Goal: Task Accomplishment & Management: Manage account settings

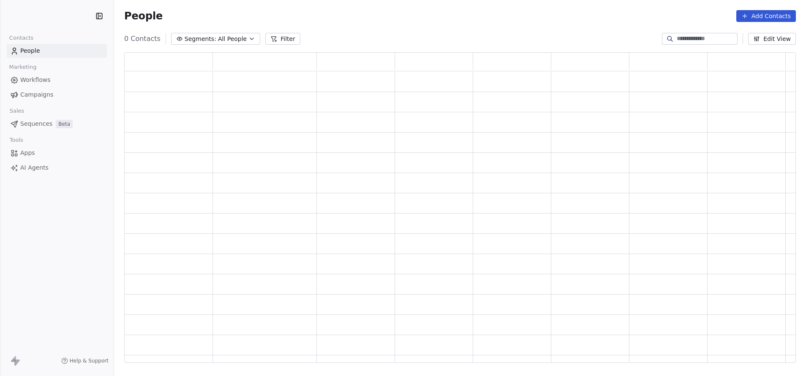
scroll to position [301, 662]
click at [286, 38] on button "Filter" at bounding box center [282, 39] width 35 height 12
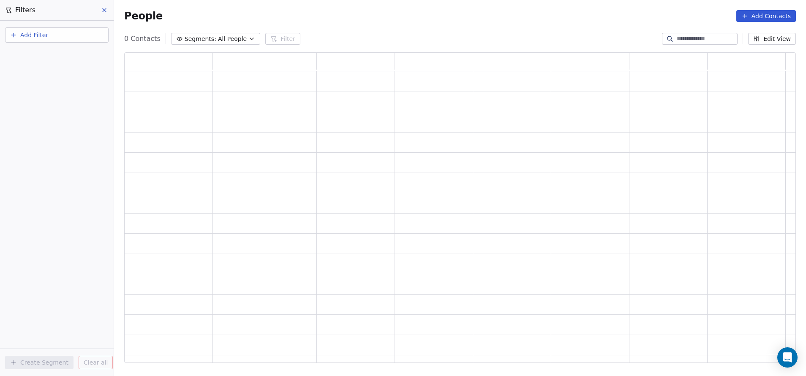
scroll to position [301, 655]
click at [53, 35] on button "Add Filter" at bounding box center [56, 34] width 103 height 15
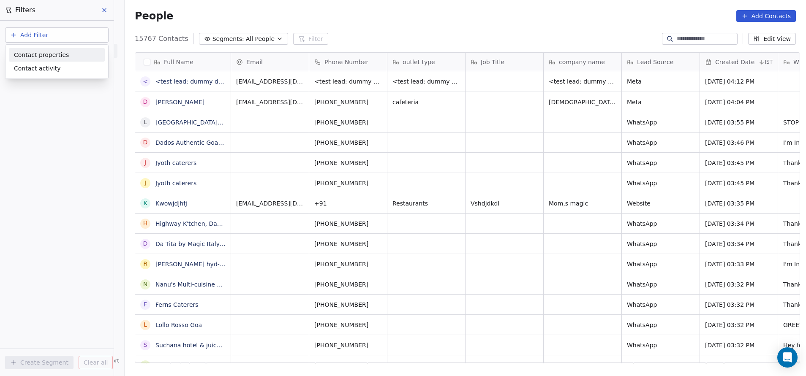
scroll to position [321, 676]
click at [48, 53] on span "Contact properties" at bounding box center [41, 55] width 55 height 9
type input "***"
click at [41, 83] on div "Assignee" at bounding box center [57, 85] width 86 height 8
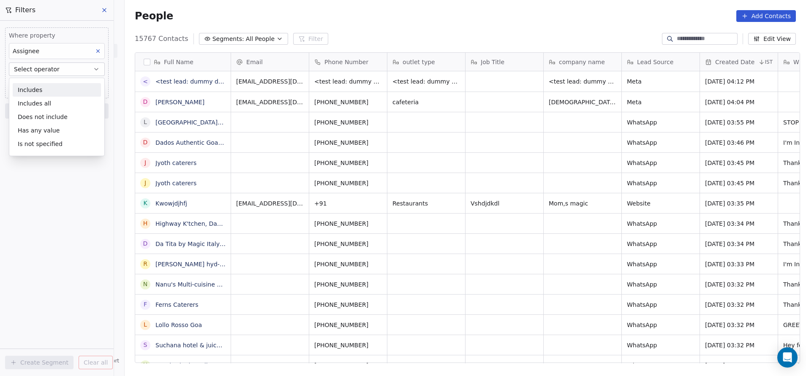
click at [43, 88] on div "Includes" at bounding box center [57, 90] width 88 height 14
click at [49, 85] on body "On2Cook India Pvt. Ltd. Contacts People Marketing Workflows Campaigns Sales Pip…" at bounding box center [403, 188] width 806 height 376
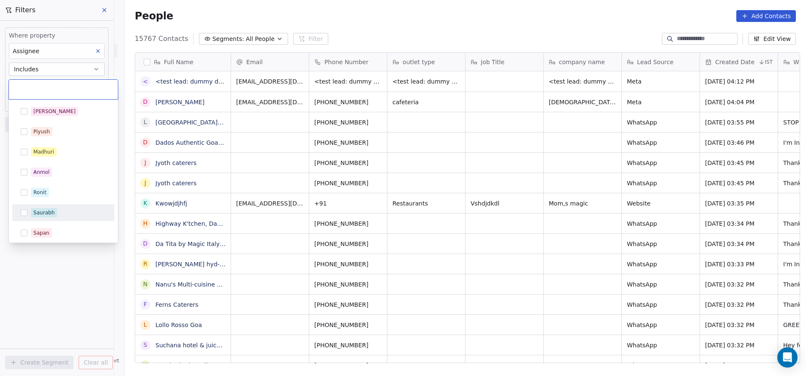
scroll to position [124, 0]
click at [29, 212] on div "Rohit" at bounding box center [63, 211] width 95 height 14
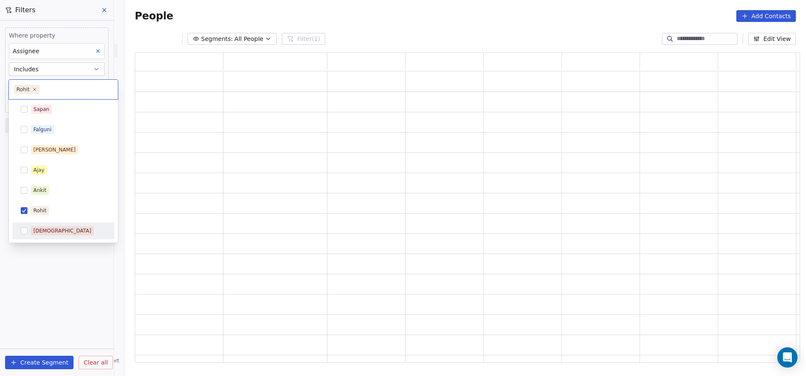
click at [60, 275] on html "On2Cook India Pvt. Ltd. Contacts People Marketing Workflows Campaigns Sales Pip…" at bounding box center [403, 188] width 806 height 376
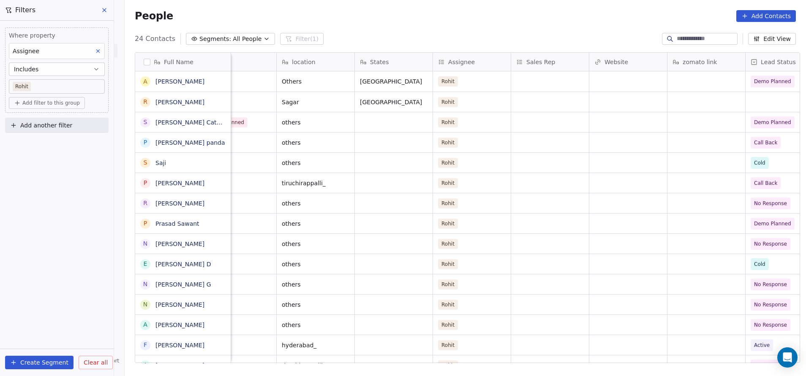
scroll to position [0, 659]
drag, startPoint x: 622, startPoint y: 57, endPoint x: 589, endPoint y: 61, distance: 33.7
click at [589, 61] on div "Website" at bounding box center [627, 62] width 78 height 18
click at [589, 61] on html "On2Cook India Pvt. Ltd. Contacts People Marketing Workflows Campaigns Sales Pip…" at bounding box center [403, 188] width 806 height 376
drag, startPoint x: 589, startPoint y: 61, endPoint x: 592, endPoint y: 92, distance: 31.4
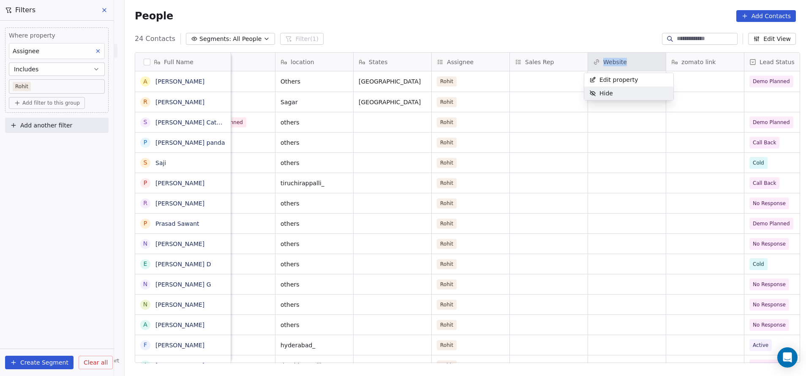
click at [592, 92] on icon "Suggestions" at bounding box center [592, 93] width 5 height 5
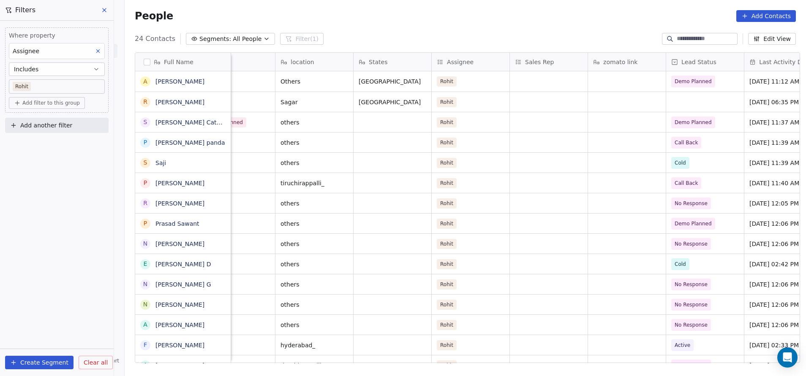
click at [609, 60] on span "zomato link" at bounding box center [620, 62] width 34 height 8
click at [612, 90] on span "Hide" at bounding box center [606, 93] width 14 height 8
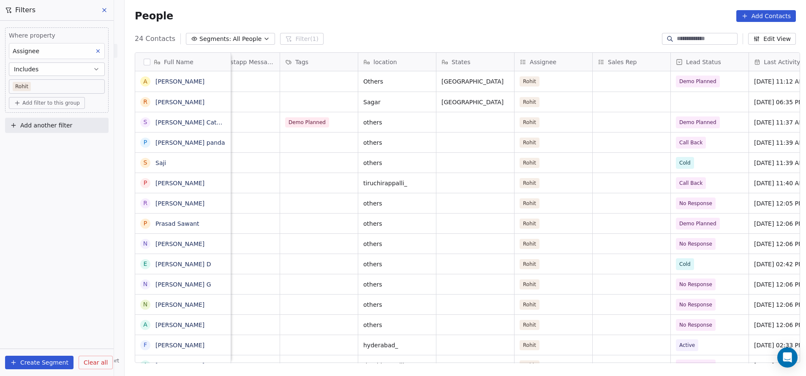
scroll to position [0, 577]
click at [290, 81] on div "grid" at bounding box center [319, 81] width 78 height 20
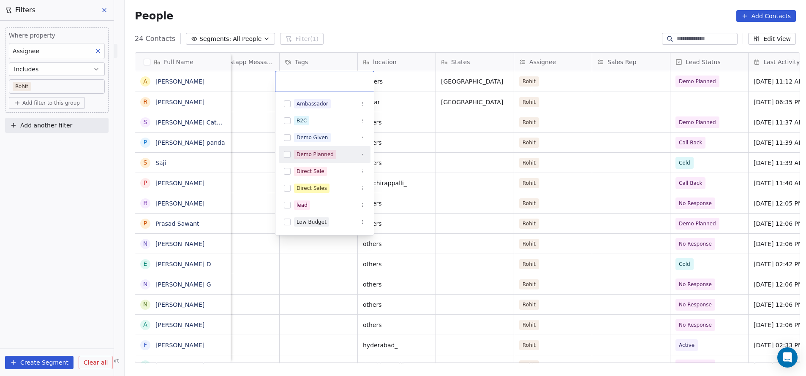
click at [295, 155] on span "Demo Planned" at bounding box center [315, 154] width 42 height 9
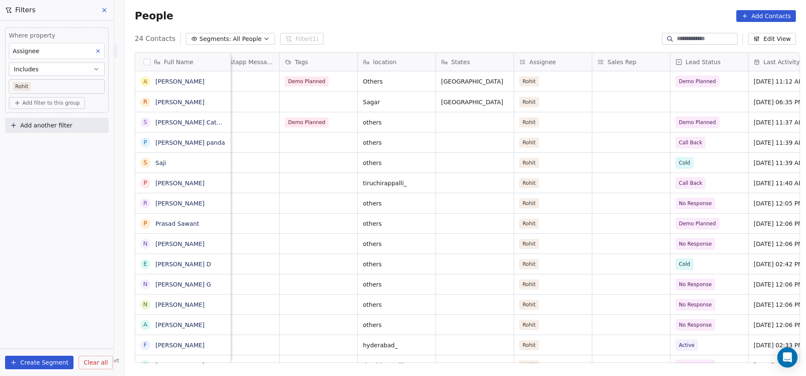
click at [304, 260] on html "On2Cook India Pvt. Ltd. Contacts People Marketing Workflows Campaigns Sales Pip…" at bounding box center [403, 188] width 806 height 376
click at [294, 225] on div "grid" at bounding box center [319, 224] width 78 height 20
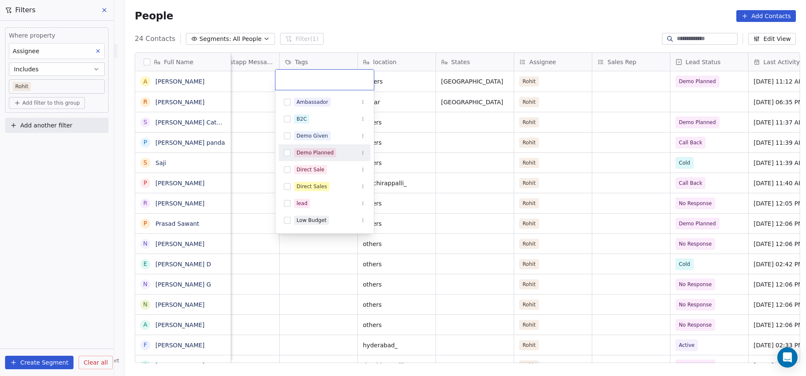
click at [315, 150] on div "Demo Planned" at bounding box center [314, 153] width 37 height 8
click at [340, 301] on html "On2Cook India Pvt. Ltd. Contacts People Marketing Workflows Campaigns Sales Pip…" at bounding box center [403, 188] width 806 height 376
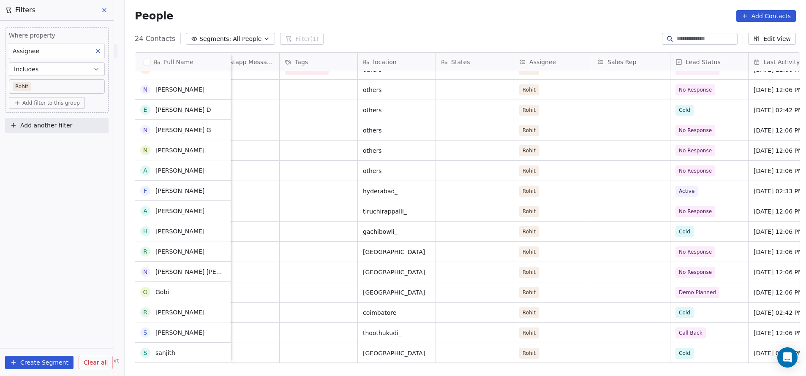
scroll to position [154, 0]
click at [310, 290] on div "grid" at bounding box center [319, 293] width 78 height 20
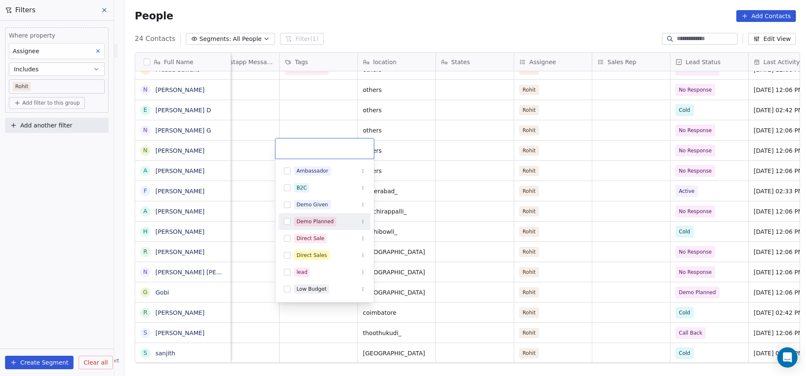
click at [311, 225] on div "Demo Planned" at bounding box center [314, 222] width 37 height 8
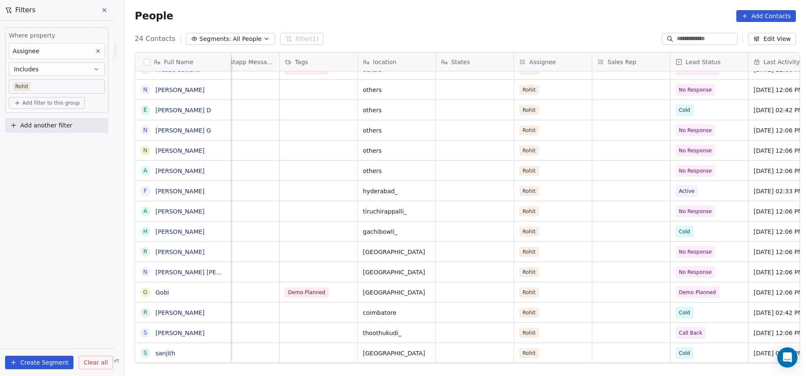
click at [482, 259] on html "On2Cook India Pvt. Ltd. Contacts People Marketing Workflows Campaigns Sales Pip…" at bounding box center [403, 188] width 806 height 376
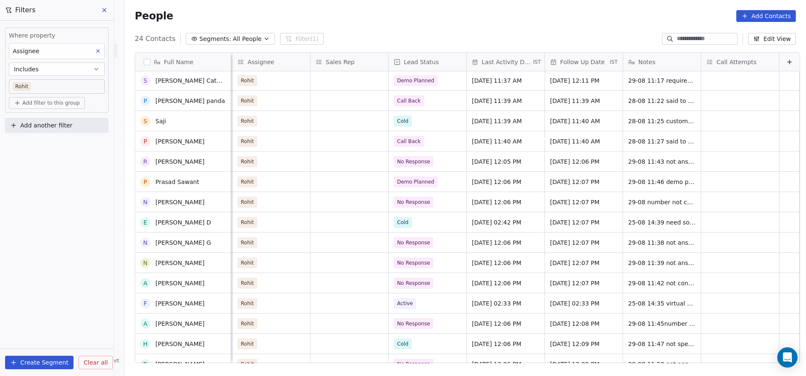
scroll to position [0, 0]
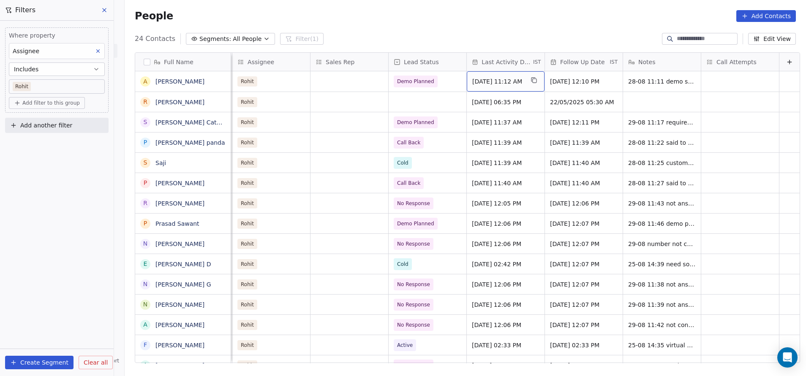
click at [477, 84] on span "[DATE] 11:12 AM" at bounding box center [498, 81] width 52 height 8
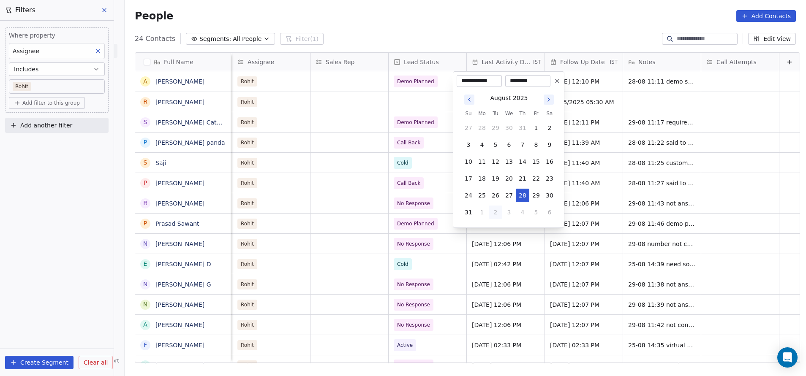
click at [549, 101] on icon "Go to next month" at bounding box center [548, 99] width 7 height 7
click at [496, 129] on button "2" at bounding box center [496, 128] width 14 height 14
type input "**********"
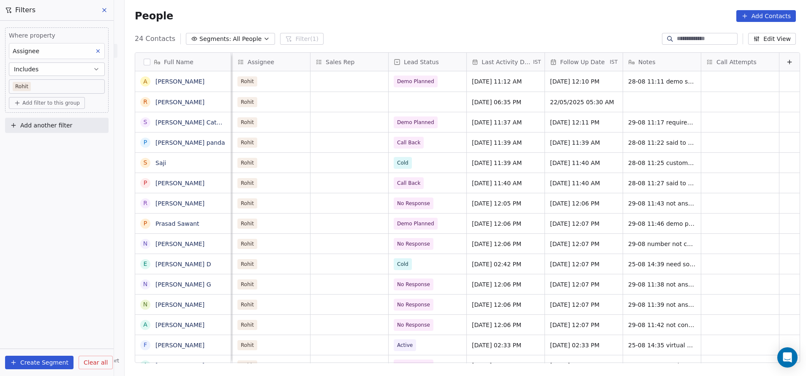
click at [437, 135] on html "On2Cook India Pvt. Ltd. Contacts People Marketing Workflows Campaigns Sales Pip…" at bounding box center [403, 188] width 806 height 376
drag, startPoint x: 460, startPoint y: 82, endPoint x: 470, endPoint y: 82, distance: 11.0
click at [530, 78] on icon "grid" at bounding box center [533, 80] width 7 height 7
click at [504, 101] on span "[DATE] 06:35 PM" at bounding box center [498, 102] width 52 height 8
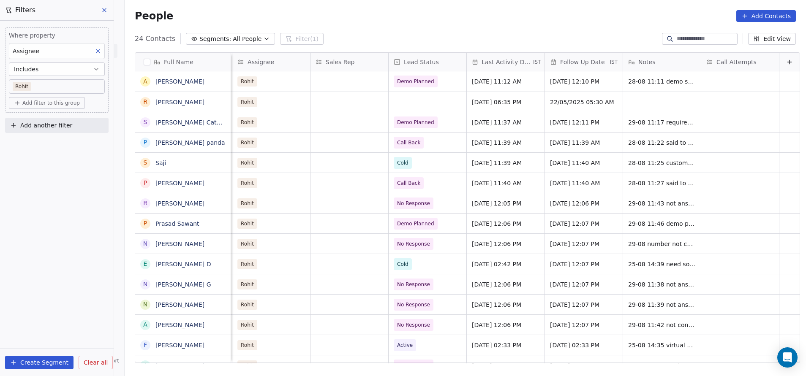
click at [423, 107] on html "On2Cook India Pvt. Ltd. Contacts People Marketing Workflows Campaigns Sales Pip…" at bounding box center [403, 188] width 806 height 376
click at [481, 122] on span "[DATE] 11:37 AM" at bounding box center [498, 122] width 52 height 8
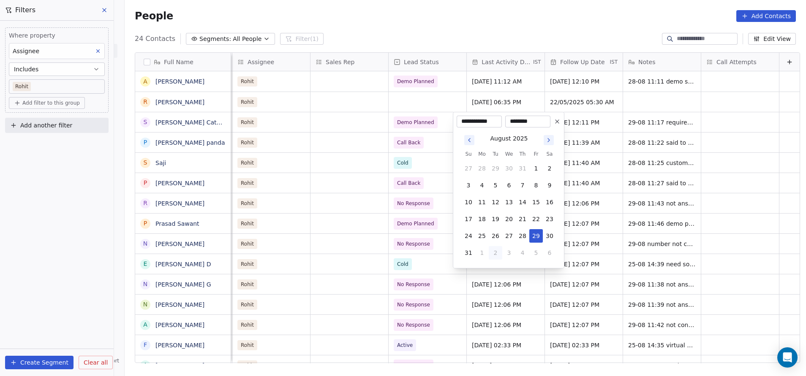
click at [548, 139] on icon "Go to next month" at bounding box center [548, 140] width 7 height 7
click at [496, 168] on button "2" at bounding box center [496, 169] width 14 height 14
type input "**********"
click at [536, 121] on input "********" at bounding box center [528, 121] width 42 height 8
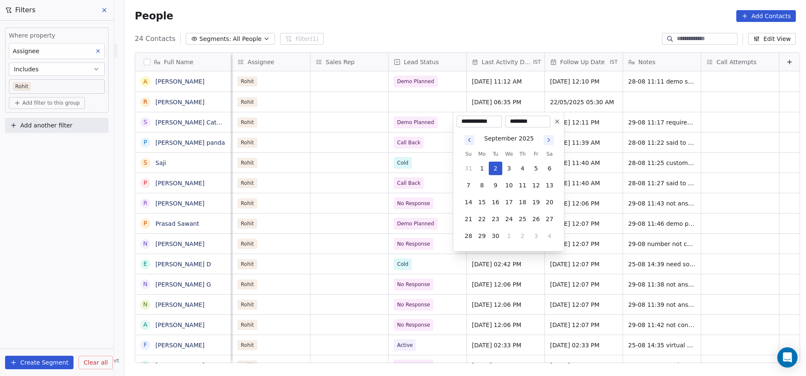
click at [536, 121] on input "********" at bounding box center [528, 121] width 42 height 8
type input "*"
type input "*****"
click at [434, 161] on html "On2Cook India Pvt. Ltd. Contacts People Marketing Workflows Campaigns Sales Pip…" at bounding box center [403, 188] width 806 height 376
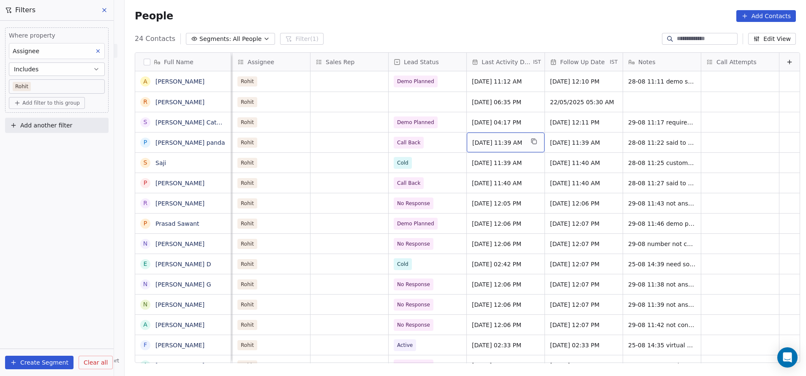
click at [489, 144] on span "[DATE] 11:39 AM" at bounding box center [498, 143] width 52 height 8
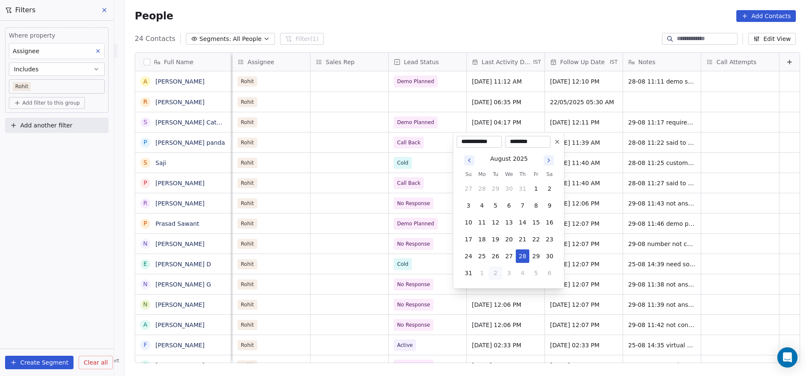
click at [549, 161] on icon "Go to next month" at bounding box center [549, 160] width 2 height 3
click at [495, 189] on button "2" at bounding box center [496, 189] width 14 height 14
type input "**********"
click at [516, 142] on input "********" at bounding box center [528, 142] width 42 height 8
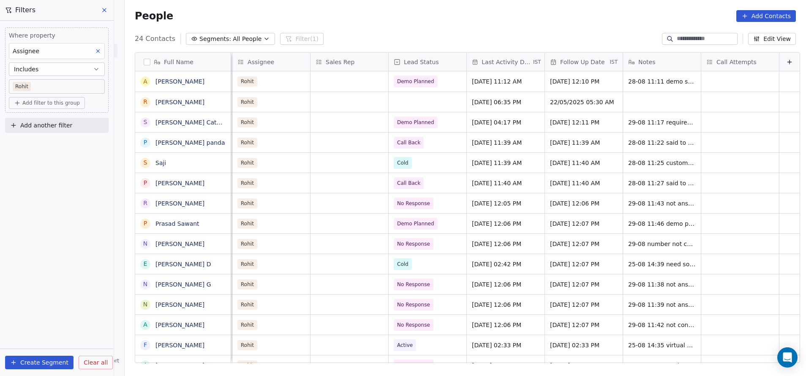
click at [430, 166] on html "On2Cook India Pvt. Ltd. Contacts People Marketing Workflows Campaigns Sales Pip…" at bounding box center [403, 188] width 806 height 376
click at [477, 185] on span "[DATE] 11:40 AM" at bounding box center [498, 183] width 52 height 8
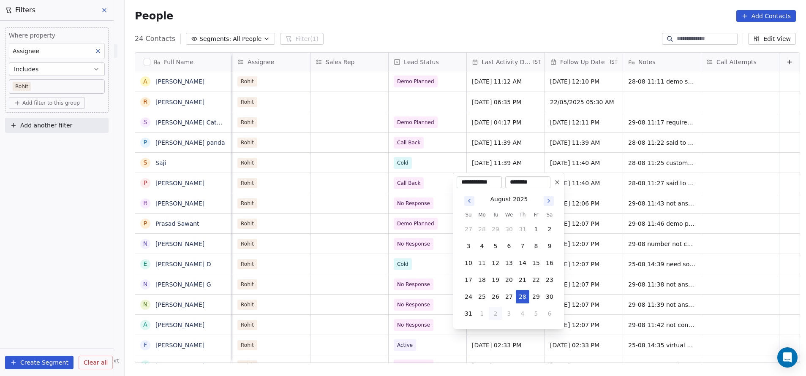
click at [549, 202] on icon "Go to next month" at bounding box center [548, 201] width 7 height 7
click at [496, 228] on button "2" at bounding box center [496, 230] width 14 height 14
type input "**********"
click at [524, 182] on input "********" at bounding box center [528, 182] width 42 height 8
type input "********"
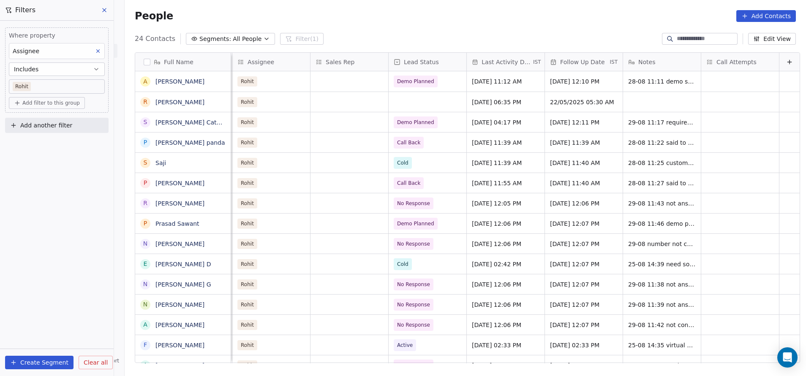
click at [432, 182] on html "On2Cook India Pvt. Ltd. Contacts People Marketing Workflows Campaigns Sales Pip…" at bounding box center [403, 188] width 806 height 376
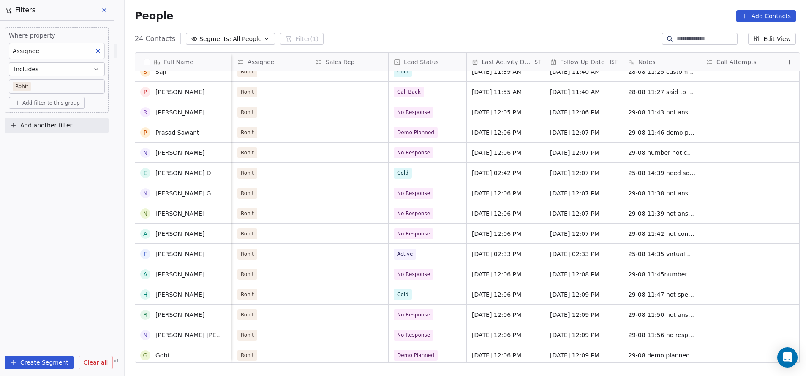
scroll to position [91, 0]
click at [477, 133] on span "[DATE] 12:06 PM" at bounding box center [498, 132] width 52 height 8
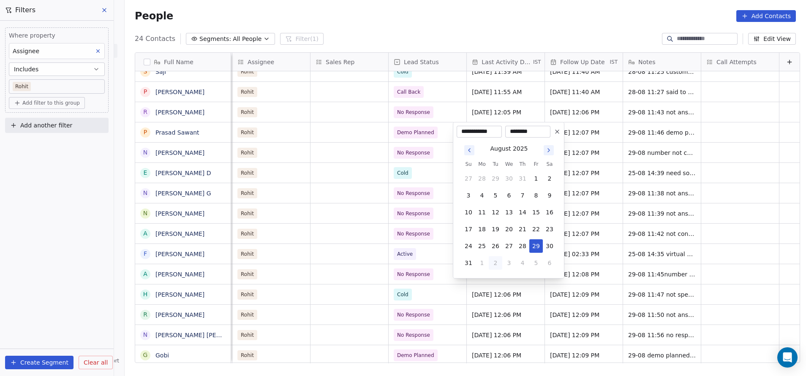
click at [549, 150] on icon "Go to next month" at bounding box center [549, 150] width 2 height 3
click at [496, 180] on button "2" at bounding box center [496, 179] width 14 height 14
type input "**********"
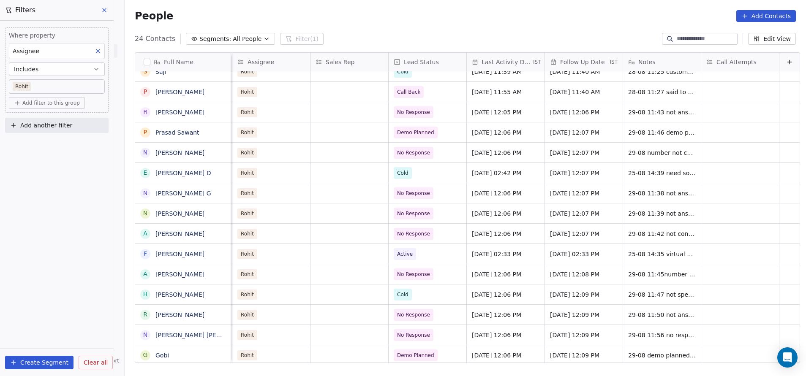
click at [739, 145] on html "On2Cook India Pvt. Ltd. Contacts People Marketing Workflows Campaigns Sales Pip…" at bounding box center [403, 188] width 806 height 376
click at [550, 132] on span "[DATE] 12:07 PM" at bounding box center [576, 132] width 52 height 8
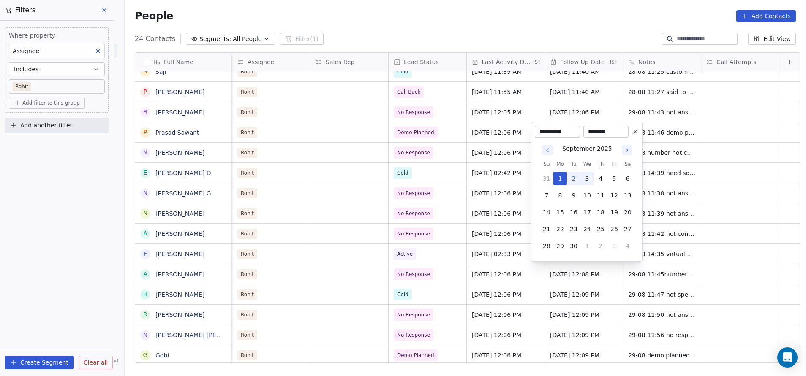
click at [586, 178] on button "3" at bounding box center [587, 179] width 14 height 14
type input "**********"
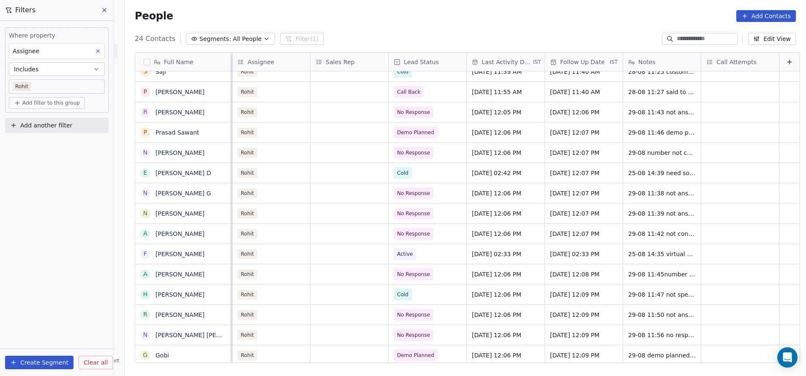
click at [716, 169] on html "On2Cook India Pvt. Ltd. Contacts People Marketing Workflows Campaigns Sales Pip…" at bounding box center [403, 188] width 806 height 376
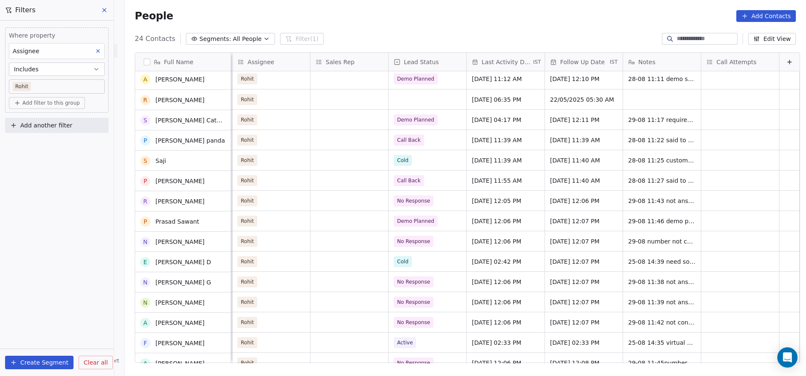
scroll to position [3, 0]
click at [550, 139] on span "[DATE] 11:39 AM" at bounding box center [576, 140] width 52 height 8
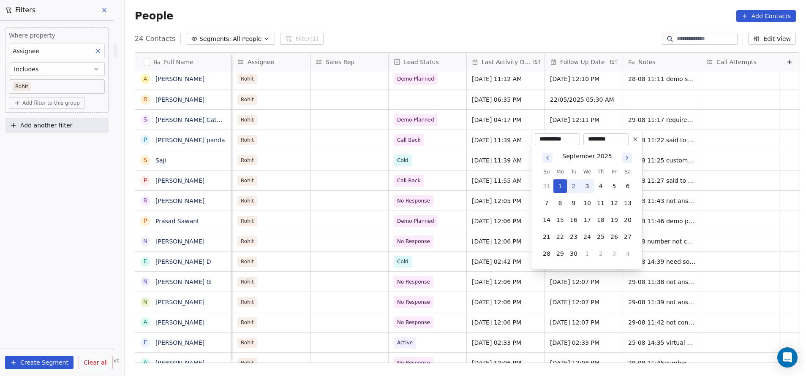
click at [587, 187] on button "3" at bounding box center [587, 186] width 14 height 14
type input "**********"
click at [711, 168] on html "On2Cook India Pvt. Ltd. Contacts People Marketing Workflows Campaigns Sales Pip…" at bounding box center [403, 188] width 806 height 376
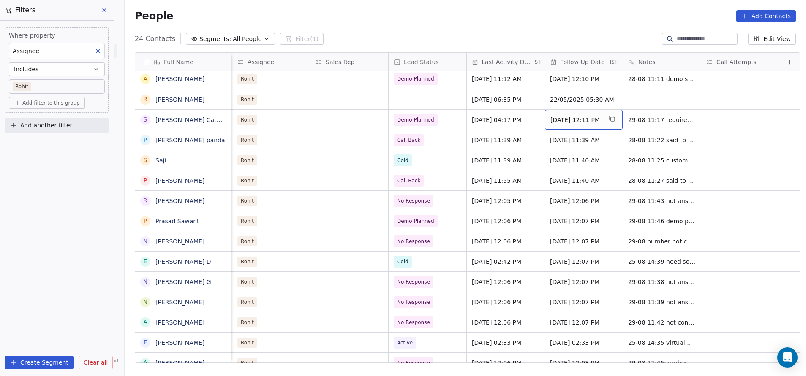
click at [550, 118] on span "[DATE] 12:11 PM" at bounding box center [576, 120] width 52 height 8
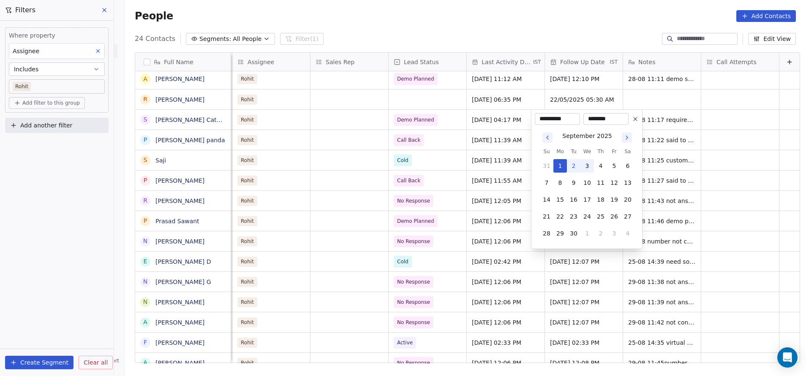
click at [587, 165] on button "3" at bounding box center [587, 166] width 14 height 14
type input "**********"
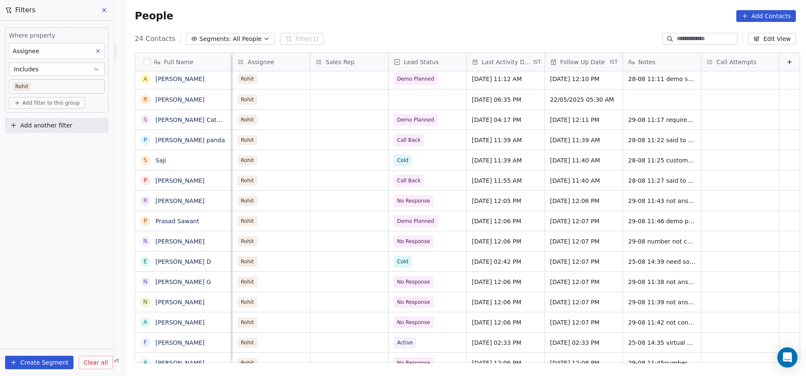
click at [718, 167] on html "On2Cook India Pvt. Ltd. Contacts People Marketing Workflows Campaigns Sales Pip…" at bounding box center [403, 188] width 806 height 376
click at [584, 120] on span "[DATE] 12:11 PM" at bounding box center [576, 120] width 52 height 8
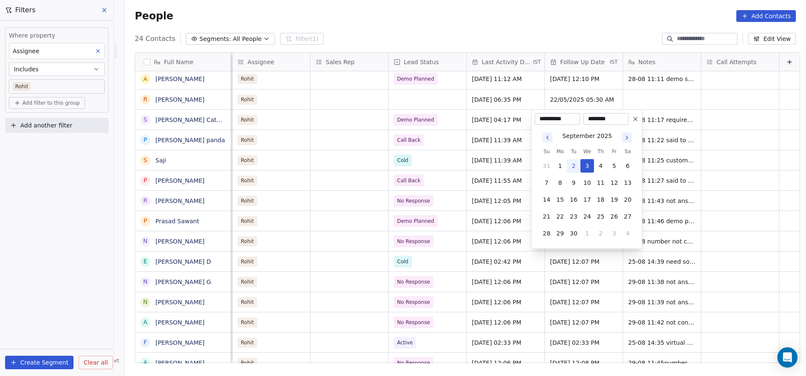
click at [617, 120] on input "********" at bounding box center [606, 119] width 42 height 8
type input "*"
type input "********"
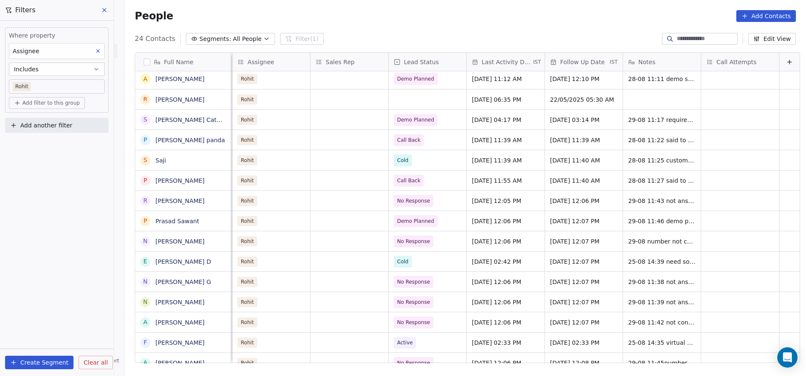
click at [725, 133] on html "On2Cook India Pvt. Ltd. Contacts People Marketing Workflows Campaigns Sales Pip…" at bounding box center [403, 188] width 806 height 376
click at [476, 283] on span "[DATE] 12:06 PM" at bounding box center [498, 282] width 52 height 8
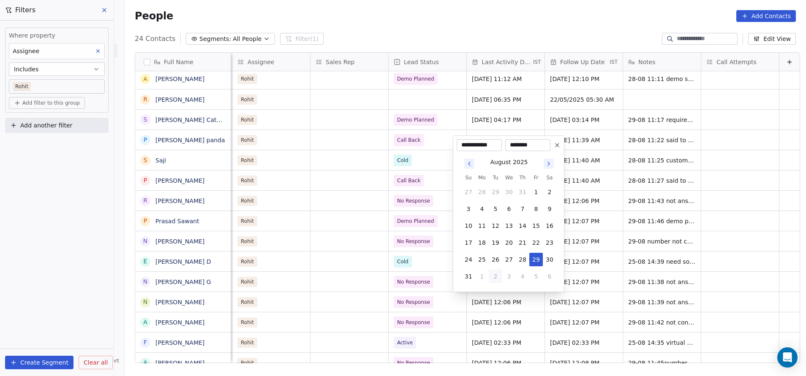
click at [548, 163] on icon "Go to next month" at bounding box center [548, 163] width 7 height 7
click at [495, 209] on button "2" at bounding box center [496, 209] width 14 height 14
type input "**********"
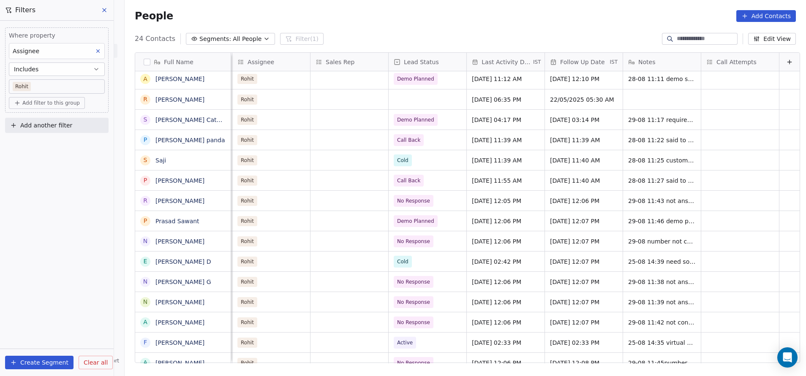
click at [437, 268] on html "On2Cook India Pvt. Ltd. Contacts People Marketing Workflows Campaigns Sales Pip…" at bounding box center [403, 188] width 806 height 376
click at [550, 284] on span "[DATE] 12:07 PM" at bounding box center [576, 282] width 52 height 8
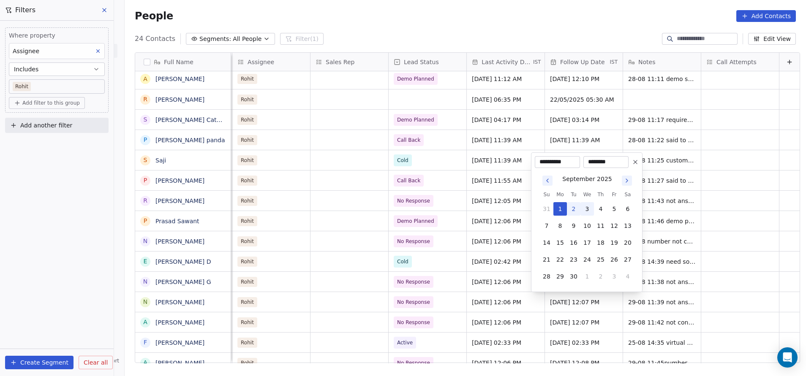
click at [587, 210] on button "3" at bounding box center [587, 209] width 14 height 14
type input "**********"
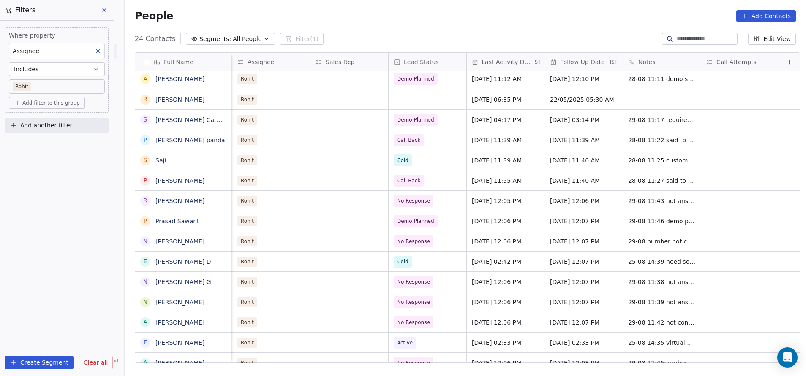
click at [722, 235] on html "On2Cook India Pvt. Ltd. Contacts People Marketing Workflows Campaigns Sales Pip…" at bounding box center [403, 188] width 806 height 376
click at [473, 304] on span "[DATE] 12:06 PM" at bounding box center [498, 302] width 52 height 8
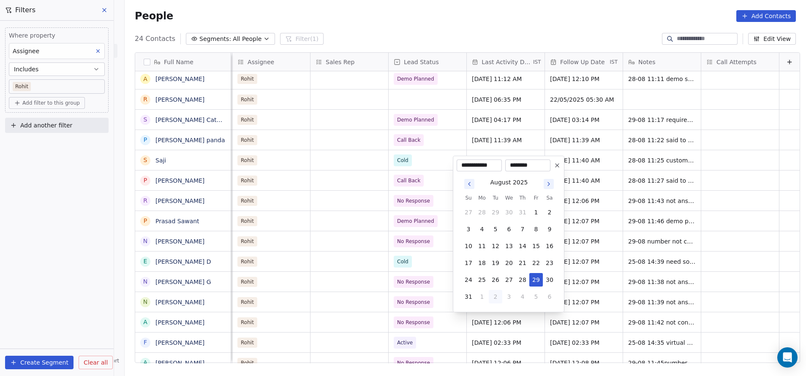
click at [547, 182] on icon "Go to next month" at bounding box center [548, 184] width 7 height 7
click at [495, 228] on button "2" at bounding box center [496, 230] width 14 height 14
type input "**********"
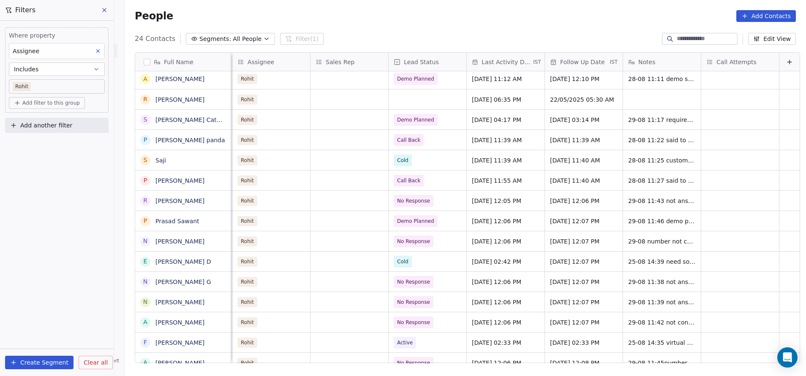
click at [723, 256] on html "On2Cook India Pvt. Ltd. Contacts People Marketing Workflows Campaigns Sales Pip…" at bounding box center [403, 188] width 806 height 376
click at [550, 300] on span "[DATE] 12:07 PM" at bounding box center [576, 302] width 52 height 8
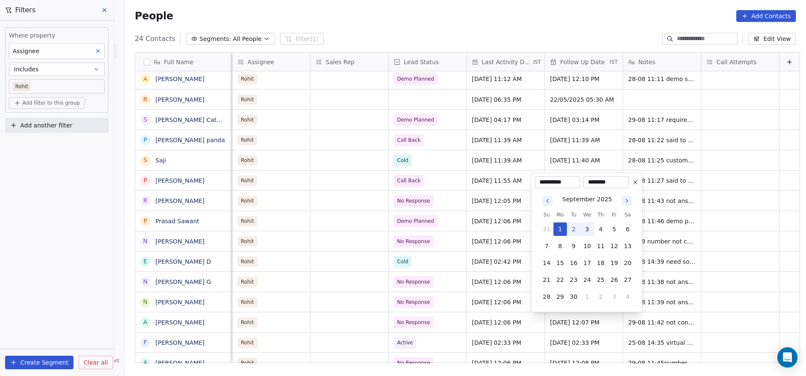
click at [585, 229] on button "3" at bounding box center [587, 230] width 14 height 14
type input "**********"
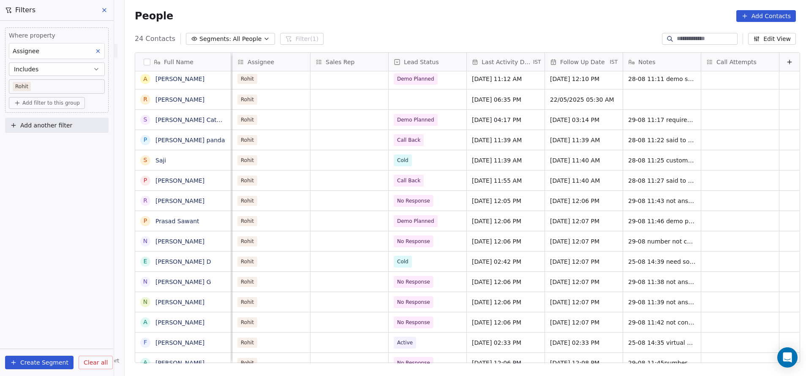
click at [725, 278] on html "On2Cook India Pvt. Ltd. Contacts People Marketing Workflows Campaigns Sales Pip…" at bounding box center [403, 188] width 806 height 376
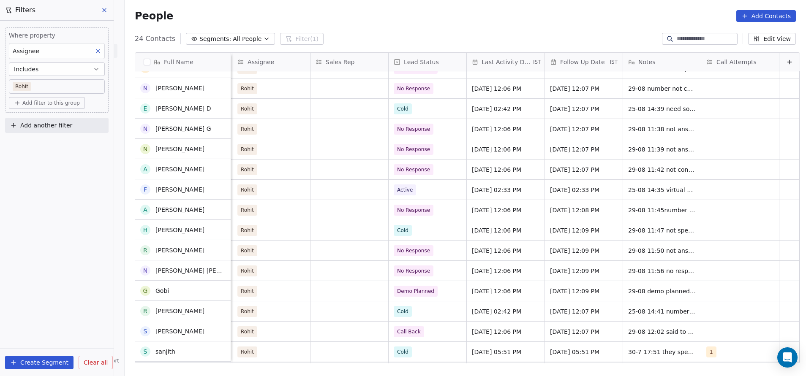
scroll to position [156, 0]
click at [475, 291] on span "[DATE] 12:06 PM" at bounding box center [498, 291] width 52 height 8
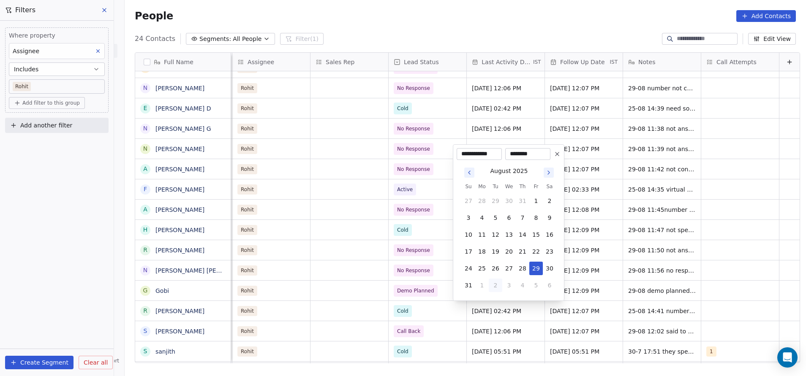
click at [549, 171] on icon "Go to next month" at bounding box center [548, 172] width 7 height 7
click at [495, 218] on button "2" at bounding box center [496, 218] width 14 height 14
type input "**********"
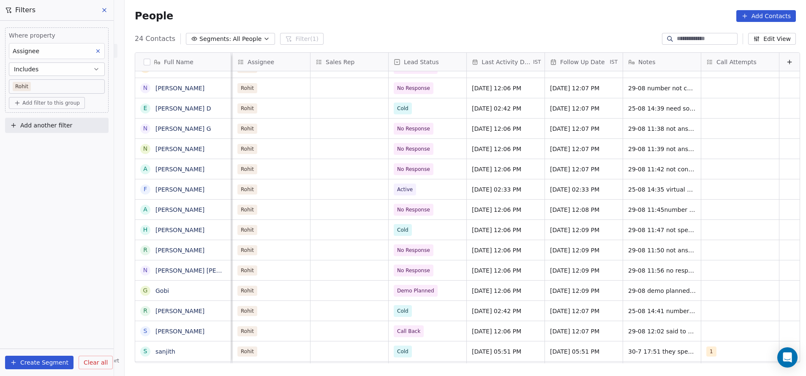
click at [738, 280] on html "On2Cook India Pvt. Ltd. Contacts People Marketing Workflows Campaigns Sales Pip…" at bounding box center [403, 188] width 806 height 376
click at [550, 291] on span "[DATE] 12:09 PM" at bounding box center [576, 291] width 52 height 8
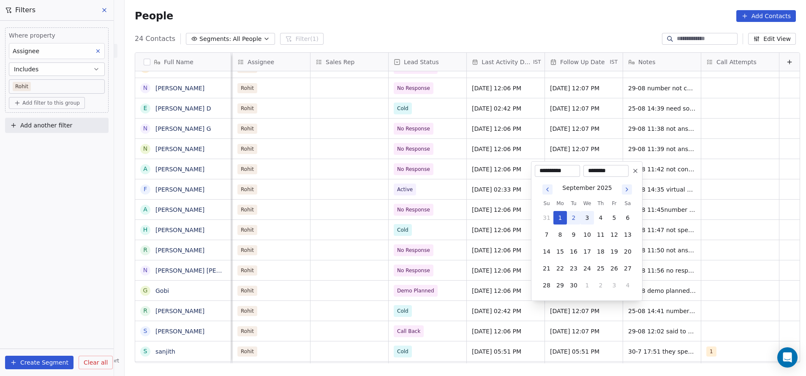
click at [587, 216] on button "3" at bounding box center [587, 218] width 14 height 14
type input "**********"
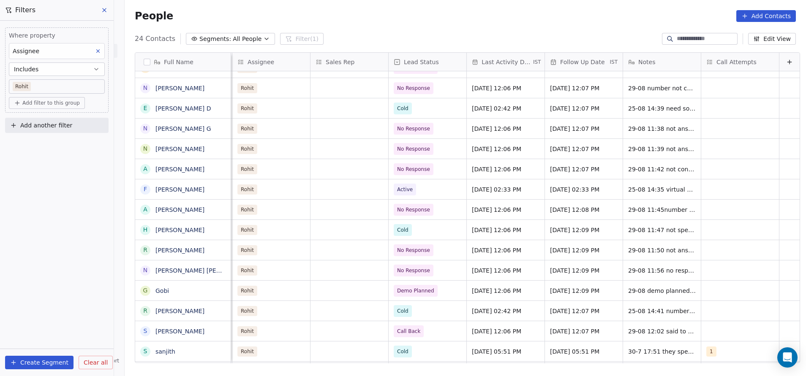
click at [720, 249] on html "On2Cook India Pvt. Ltd. Contacts People Marketing Workflows Campaigns Sales Pip…" at bounding box center [403, 188] width 806 height 376
click at [630, 288] on span "29-08 demo planned for [DATE]" at bounding box center [674, 291] width 93 height 8
click at [628, 287] on textarea "**********" at bounding box center [672, 294] width 126 height 26
type textarea "**********"
click at [696, 278] on html "On2Cook India Pvt. Ltd. Contacts People Marketing Workflows Campaigns Sales Pip…" at bounding box center [403, 188] width 806 height 376
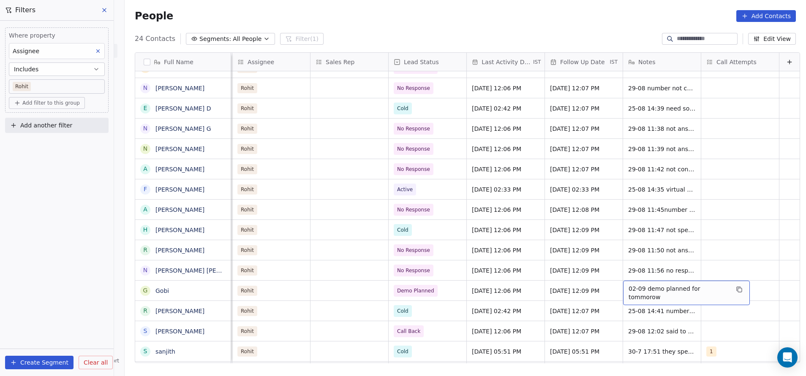
drag, startPoint x: 698, startPoint y: 291, endPoint x: 702, endPoint y: 293, distance: 4.3
click at [693, 291] on span "02-09 demo planned for tommorow" at bounding box center [678, 293] width 101 height 17
type textarea "**********"
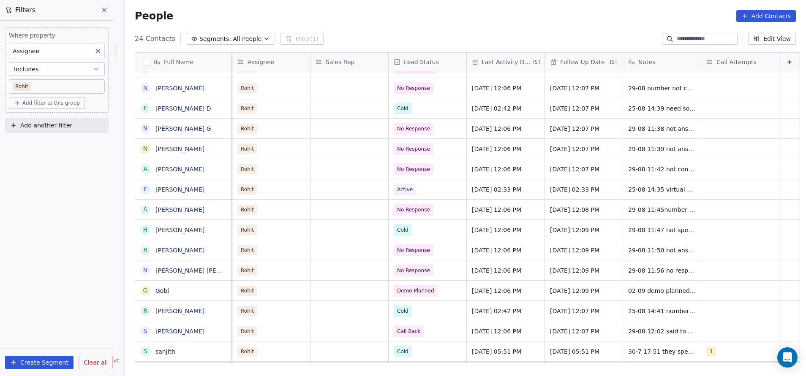
click at [744, 251] on html "On2Cook India Pvt. Ltd. Contacts People Marketing Workflows Campaigns Sales Pip…" at bounding box center [403, 188] width 806 height 376
click at [628, 148] on span "29-08 11:39 not answering the call" at bounding box center [678, 151] width 101 height 17
click at [628, 145] on textarea "**********" at bounding box center [668, 152] width 118 height 26
click at [643, 144] on textarea "**********" at bounding box center [668, 152] width 118 height 26
type textarea "**********"
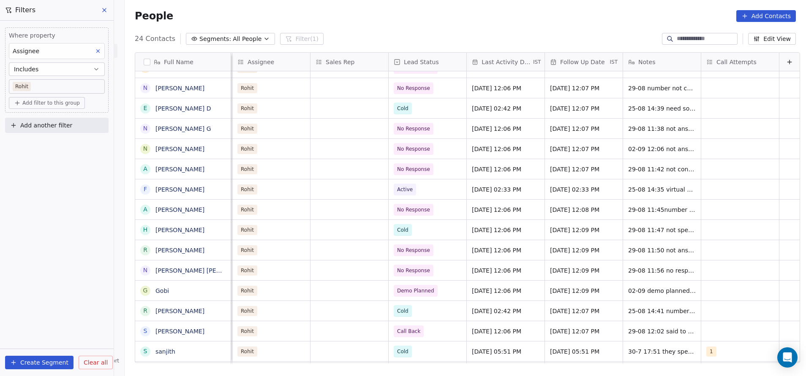
click at [707, 186] on html "On2Cook India Pvt. Ltd. Contacts People Marketing Workflows Campaigns Sales Pip…" at bounding box center [403, 188] width 806 height 376
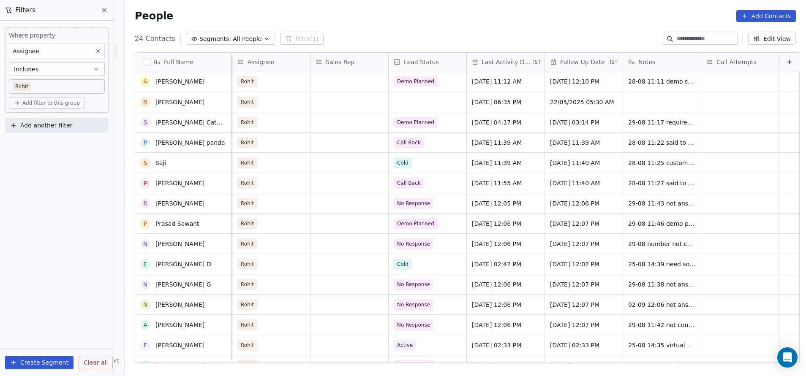
scroll to position [0, 0]
click at [631, 122] on span "29-08 11:17 required demo with veg" at bounding box center [678, 124] width 101 height 17
click at [629, 119] on textarea "**********" at bounding box center [670, 125] width 123 height 26
click at [627, 119] on textarea "**********" at bounding box center [670, 125] width 123 height 26
click at [634, 119] on textarea "**********" at bounding box center [670, 125] width 123 height 26
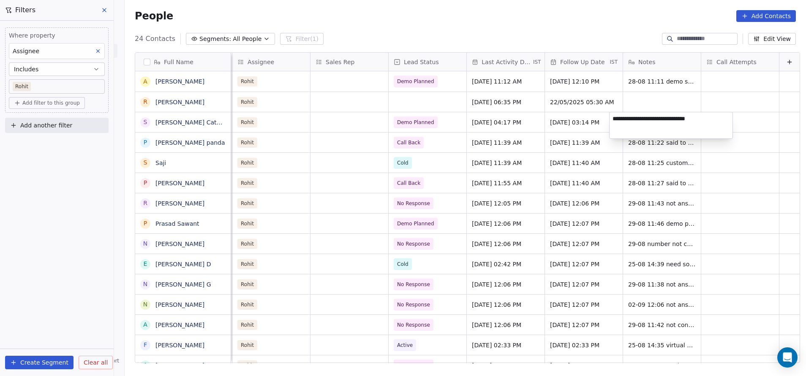
click at [635, 118] on textarea "**********" at bounding box center [670, 125] width 123 height 26
type textarea "**********"
click at [730, 165] on html "On2Cook India Pvt. Ltd. Contacts People Marketing Workflows Campaigns Sales Pip…" at bounding box center [403, 188] width 806 height 376
click at [550, 84] on span "[DATE] 12:10 PM" at bounding box center [576, 81] width 52 height 8
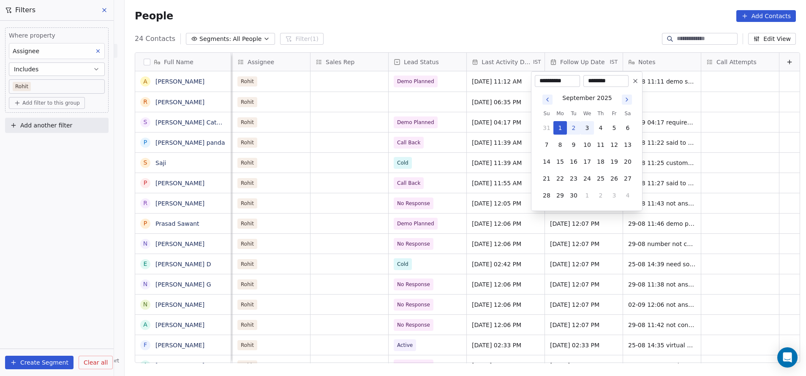
click at [585, 126] on button "3" at bounding box center [587, 128] width 14 height 14
type input "**********"
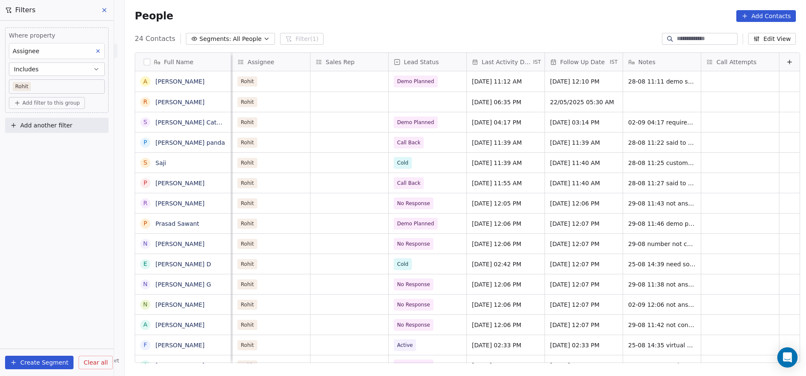
click at [741, 114] on html "On2Cook India Pvt. Ltd. Contacts People Marketing Workflows Campaigns Sales Pip…" at bounding box center [403, 188] width 806 height 376
click at [629, 82] on span "28-08 11:11 demo scheduled for [DATE] evening" at bounding box center [678, 83] width 101 height 17
click at [627, 77] on textarea "**********" at bounding box center [672, 85] width 126 height 26
click at [644, 77] on textarea "**********" at bounding box center [672, 85] width 126 height 26
click at [719, 77] on textarea "**********" at bounding box center [672, 85] width 126 height 26
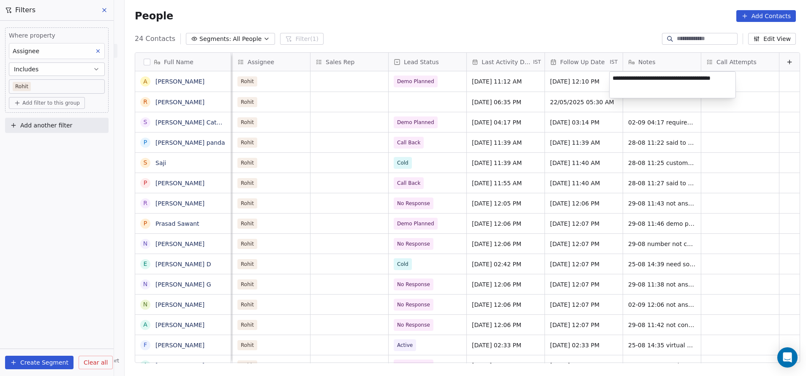
type textarea "**********"
click at [721, 136] on html "On2Cook India Pvt. Ltd. Contacts People Marketing Workflows Campaigns Sales Pip…" at bounding box center [403, 188] width 806 height 376
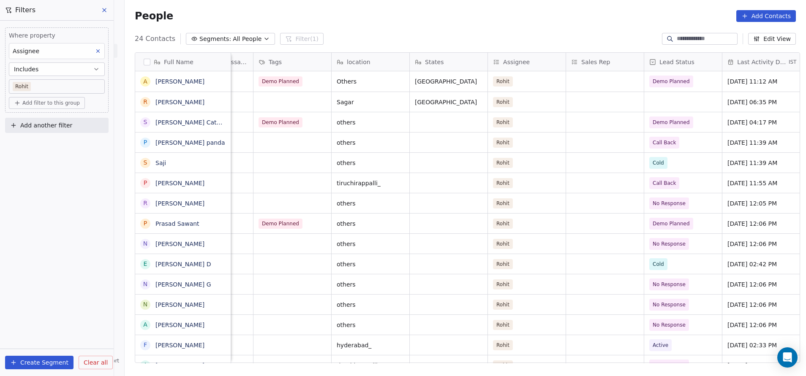
scroll to position [0, 603]
click at [276, 144] on div "grid" at bounding box center [292, 143] width 78 height 20
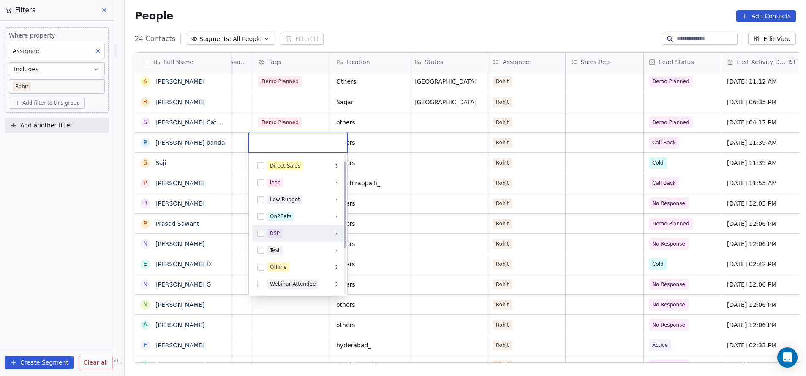
scroll to position [0, 0]
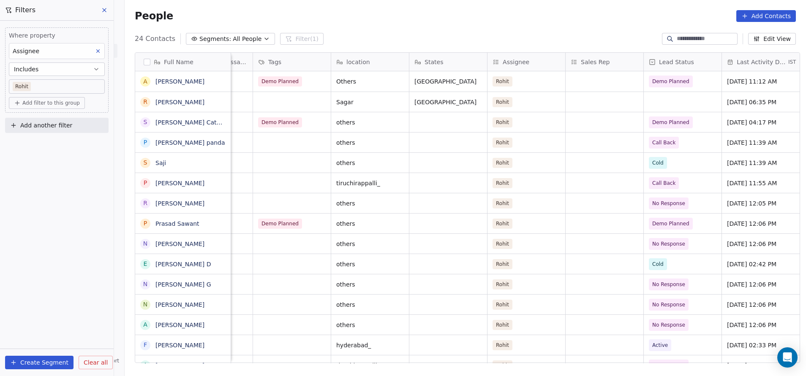
click at [402, 153] on html "On2Cook India Pvt. Ltd. Contacts People Marketing Workflows Campaigns Sales Pip…" at bounding box center [403, 188] width 806 height 376
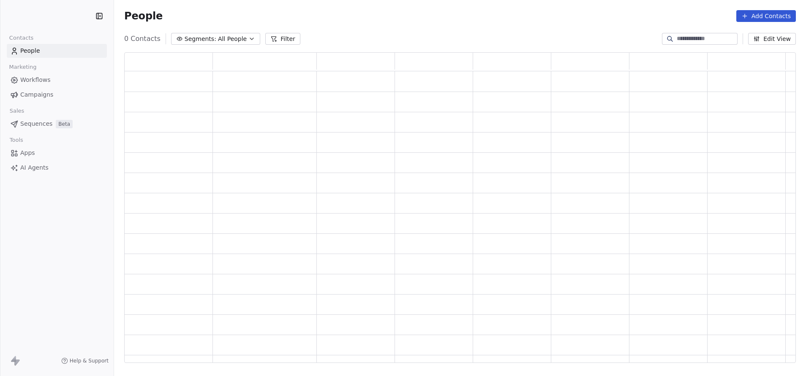
scroll to position [301, 662]
click at [280, 39] on button "Filter" at bounding box center [288, 39] width 35 height 12
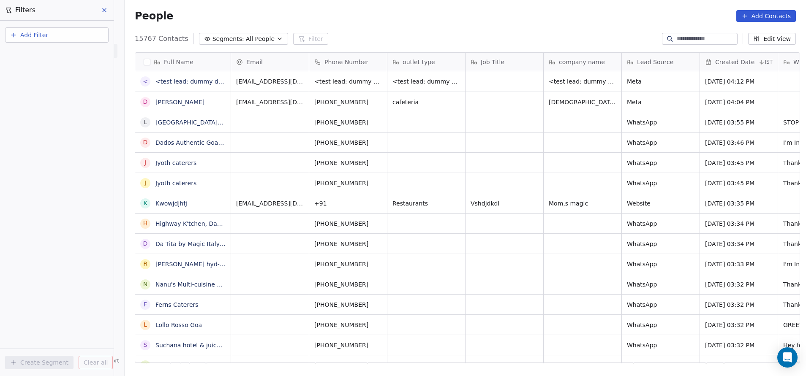
scroll to position [321, 676]
click at [29, 34] on span "Add Filter" at bounding box center [34, 35] width 28 height 9
click at [32, 49] on div "Contact properties" at bounding box center [57, 55] width 96 height 14
type input "***"
click at [33, 86] on span "Assignee" at bounding box center [27, 85] width 27 height 8
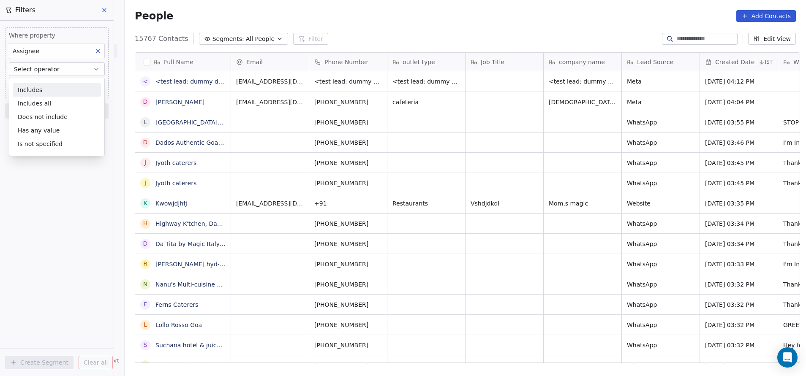
click at [42, 90] on div "Includes" at bounding box center [57, 90] width 88 height 14
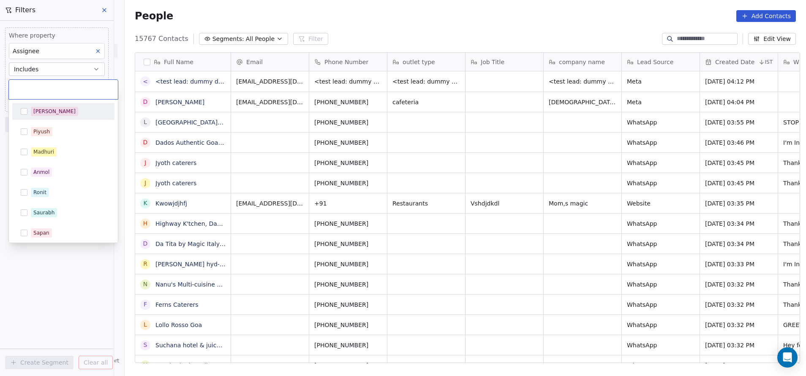
click at [41, 86] on body "On2Cook India Pvt. Ltd. Contacts People Marketing Workflows Campaigns Sales Pip…" at bounding box center [403, 188] width 806 height 376
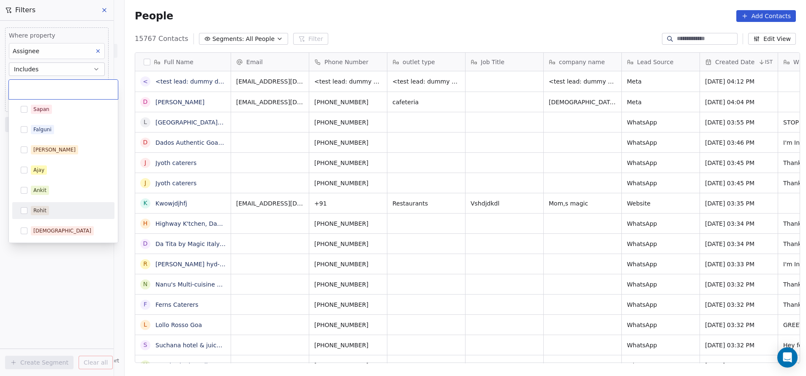
click at [38, 208] on div "Rohit" at bounding box center [39, 211] width 13 height 8
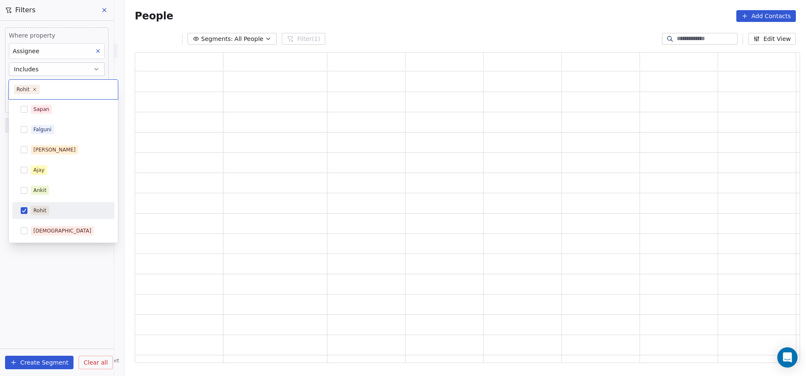
click at [46, 273] on html "On2Cook India Pvt. Ltd. Contacts People Marketing Workflows Campaigns Sales Pip…" at bounding box center [403, 188] width 806 height 376
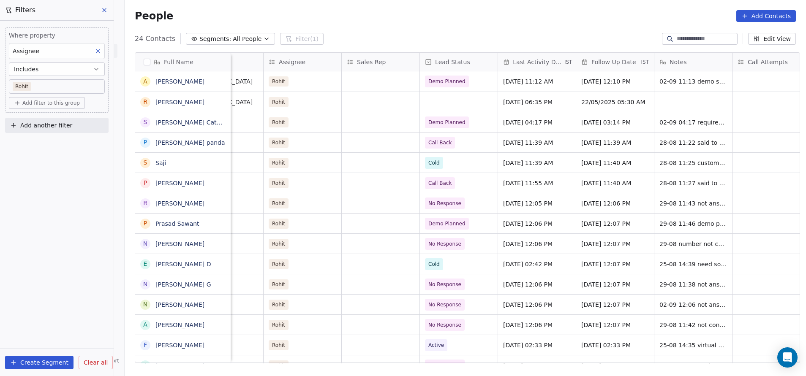
scroll to position [0, 868]
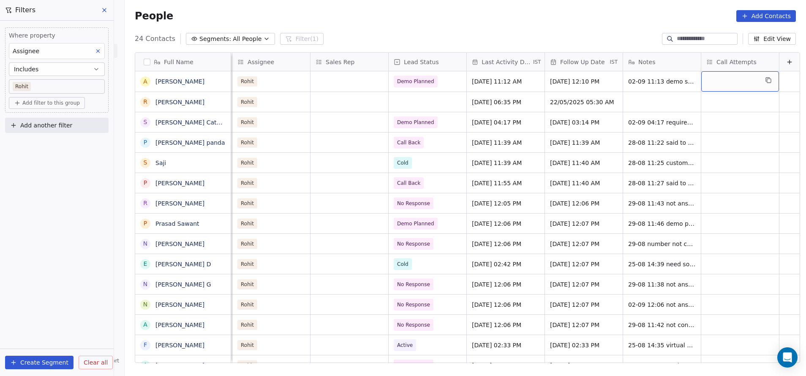
click at [717, 76] on div "grid" at bounding box center [740, 81] width 78 height 20
click at [719, 120] on div "2" at bounding box center [746, 124] width 75 height 9
click at [731, 266] on html "On2Cook India Pvt. Ltd. Contacts People Marketing Workflows Campaigns Sales Pip…" at bounding box center [403, 188] width 806 height 376
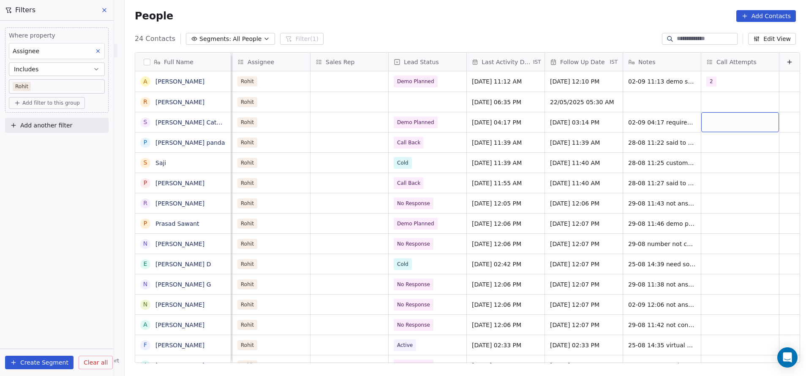
click at [714, 121] on div "grid" at bounding box center [740, 122] width 78 height 20
click at [721, 166] on div "2" at bounding box center [746, 164] width 75 height 9
click at [718, 291] on html "On2Cook India Pvt. Ltd. Contacts People Marketing Workflows Campaigns Sales Pip…" at bounding box center [403, 188] width 806 height 376
click at [701, 145] on div "grid" at bounding box center [740, 143] width 78 height 20
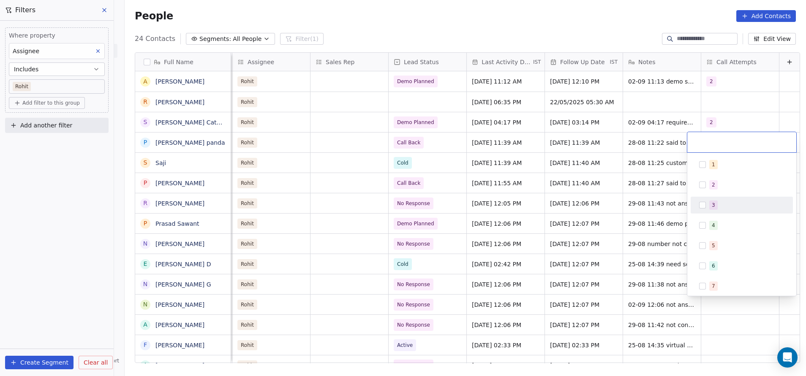
click at [711, 206] on span "3" at bounding box center [713, 205] width 8 height 9
click at [737, 305] on html "On2Cook India Pvt. Ltd. Contacts People Marketing Workflows Campaigns Sales Pip…" at bounding box center [403, 188] width 806 height 376
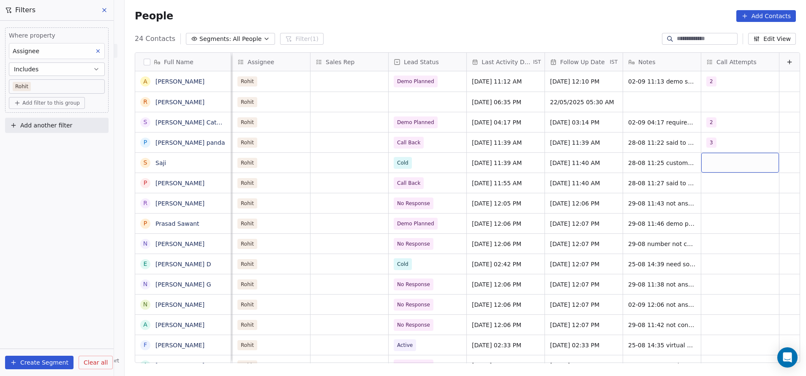
click at [701, 162] on div "grid" at bounding box center [740, 163] width 78 height 20
click at [709, 185] on span "1" at bounding box center [713, 184] width 8 height 9
click at [732, 332] on html "On2Cook India Pvt. Ltd. Contacts People Marketing Workflows Campaigns Sales Pip…" at bounding box center [403, 188] width 806 height 376
click at [701, 183] on div "grid" at bounding box center [740, 183] width 78 height 20
click at [711, 226] on span "2" at bounding box center [713, 225] width 8 height 9
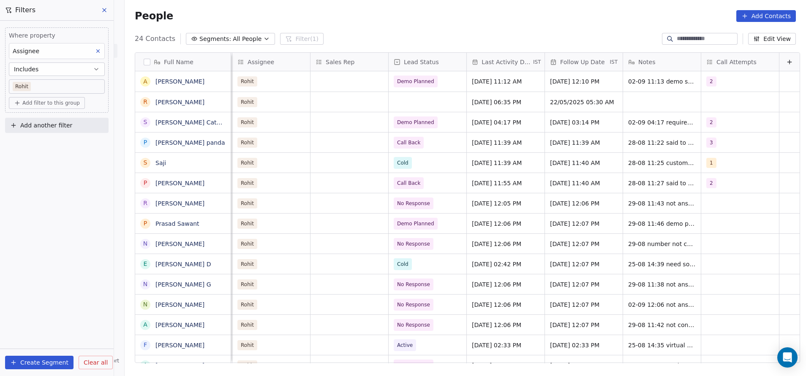
click at [734, 345] on html "On2Cook India Pvt. Ltd. Contacts People Marketing Workflows Campaigns Sales Pip…" at bounding box center [403, 188] width 806 height 376
click at [701, 201] on div "grid" at bounding box center [740, 203] width 78 height 20
click at [715, 267] on span "3" at bounding box center [713, 265] width 8 height 9
click at [767, 161] on html "On2Cook India Pvt. Ltd. Contacts People Marketing Workflows Campaigns Sales Pip…" at bounding box center [403, 188] width 806 height 376
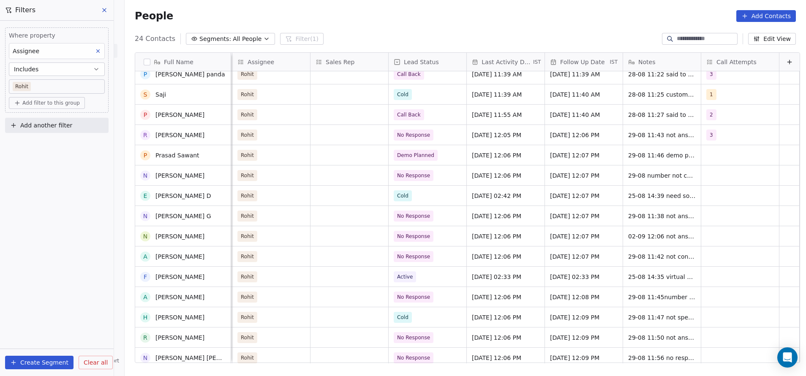
scroll to position [67, 0]
click at [704, 156] on div "grid" at bounding box center [740, 157] width 78 height 20
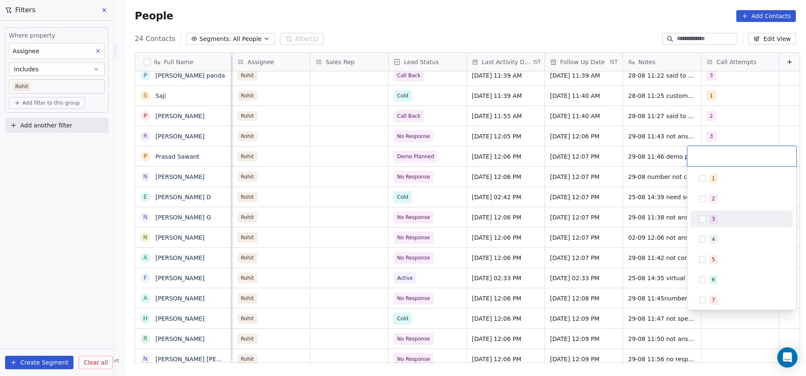
click at [718, 217] on div "3" at bounding box center [746, 219] width 75 height 9
click at [727, 319] on html "On2Cook India Pvt. Ltd. Contacts People Marketing Workflows Campaigns Sales Pip…" at bounding box center [403, 188] width 806 height 376
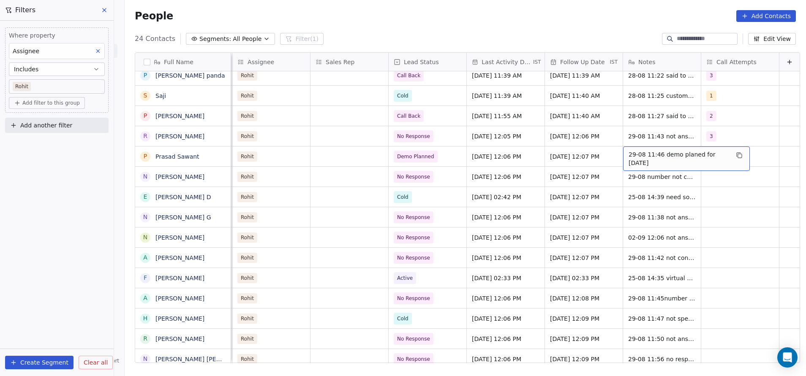
click at [630, 157] on span "29-08 11:46 demo planed for [DATE]" at bounding box center [678, 158] width 101 height 17
click at [630, 157] on textarea "**********" at bounding box center [671, 160] width 125 height 26
click at [645, 153] on textarea "**********" at bounding box center [671, 160] width 125 height 26
type textarea "**********"
click at [715, 184] on html "On2Cook India Pvt. Ltd. Contacts People Marketing Workflows Campaigns Sales Pip…" at bounding box center [403, 188] width 806 height 376
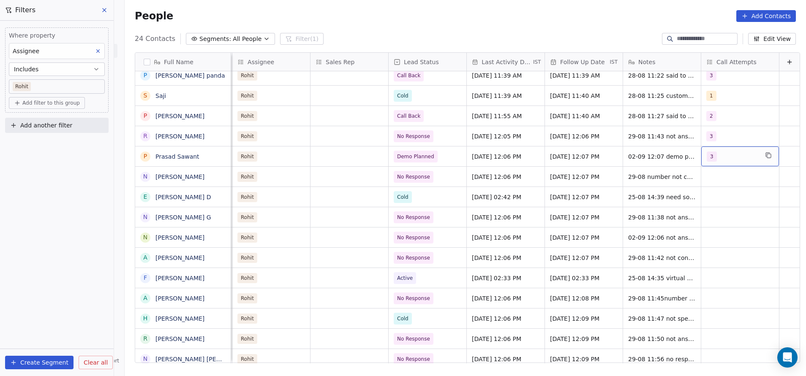
click at [707, 155] on span "3" at bounding box center [712, 157] width 10 height 10
click at [704, 157] on icon at bounding box center [702, 155] width 5 height 5
click at [715, 200] on span "2" at bounding box center [713, 198] width 8 height 9
click at [727, 325] on html "On2Cook India Pvt. Ltd. Contacts People Marketing Workflows Campaigns Sales Pip…" at bounding box center [403, 188] width 806 height 376
click at [701, 175] on div "grid" at bounding box center [740, 177] width 78 height 20
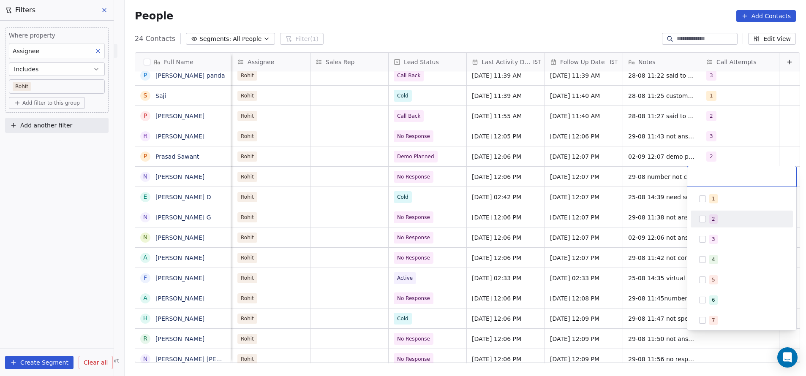
click at [715, 220] on span "2" at bounding box center [713, 219] width 8 height 9
click at [727, 343] on html "On2Cook India Pvt. Ltd. Contacts People Marketing Workflows Campaigns Sales Pip…" at bounding box center [403, 188] width 806 height 376
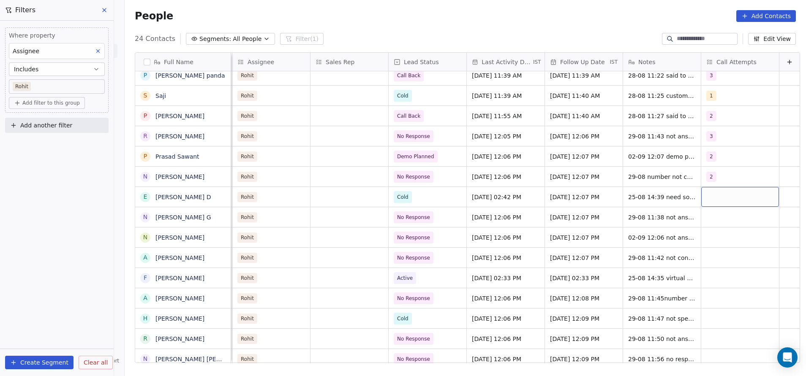
click at [701, 191] on div "grid" at bounding box center [740, 197] width 78 height 20
click at [702, 217] on button "Suggestions" at bounding box center [702, 219] width 7 height 7
click at [758, 165] on html "On2Cook India Pvt. Ltd. Contacts People Marketing Workflows Campaigns Sales Pip…" at bounding box center [403, 188] width 806 height 376
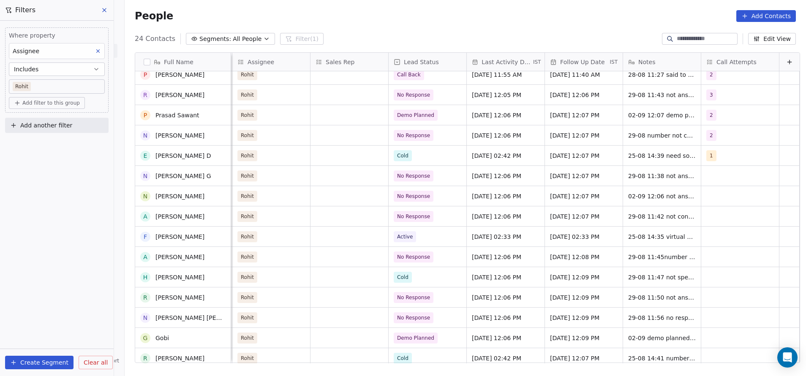
scroll to position [109, 0]
click at [701, 176] on div "grid" at bounding box center [740, 176] width 78 height 20
click at [713, 219] on div "2" at bounding box center [713, 219] width 3 height 8
click at [763, 131] on html "On2Cook India Pvt. Ltd. Contacts People Marketing Workflows Campaigns Sales Pip…" at bounding box center [403, 188] width 806 height 376
click at [705, 197] on div "grid" at bounding box center [740, 196] width 78 height 20
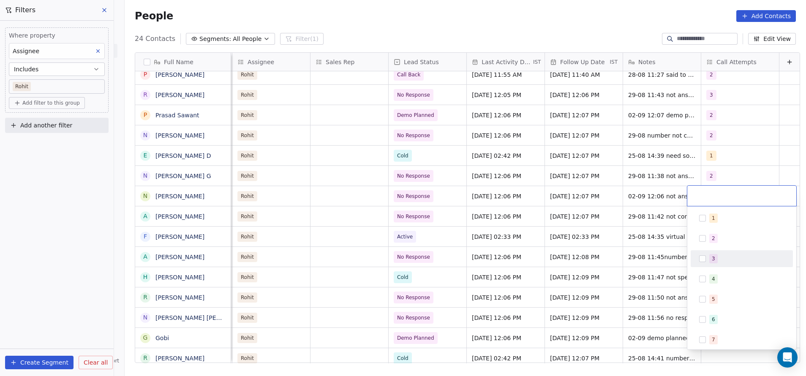
click at [711, 258] on span "3" at bounding box center [713, 258] width 8 height 9
click at [766, 137] on html "On2Cook India Pvt. Ltd. Contacts People Marketing Workflows Campaigns Sales Pip…" at bounding box center [403, 188] width 806 height 376
click at [701, 215] on div "grid" at bounding box center [740, 217] width 78 height 20
click at [705, 259] on button "Suggestions" at bounding box center [702, 259] width 7 height 7
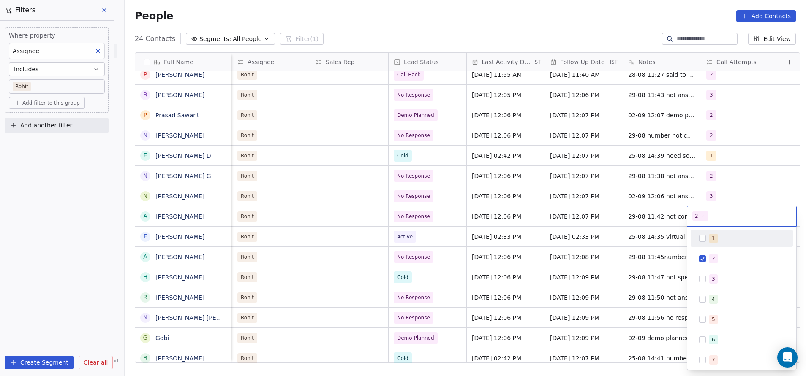
click at [768, 146] on html "On2Cook India Pvt. Ltd. Contacts People Marketing Workflows Campaigns Sales Pip…" at bounding box center [403, 188] width 806 height 376
click at [703, 236] on div "grid" at bounding box center [740, 237] width 78 height 20
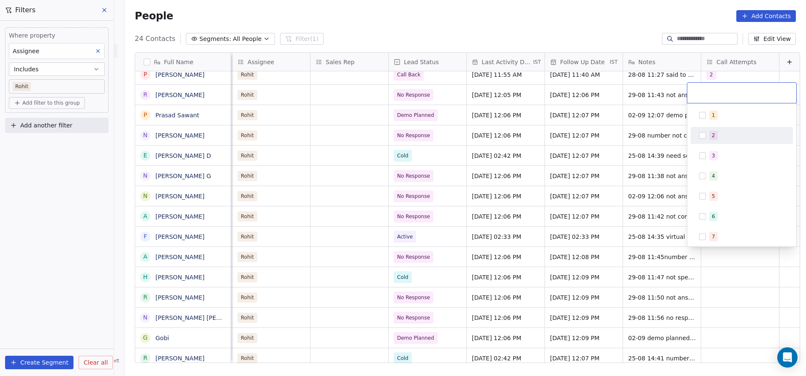
click at [709, 136] on div "2" at bounding box center [741, 136] width 95 height 14
click at [760, 256] on html "On2Cook India Pvt. Ltd. Contacts People Marketing Workflows Campaigns Sales Pip…" at bounding box center [403, 188] width 806 height 376
click at [701, 256] on div "grid" at bounding box center [740, 257] width 78 height 20
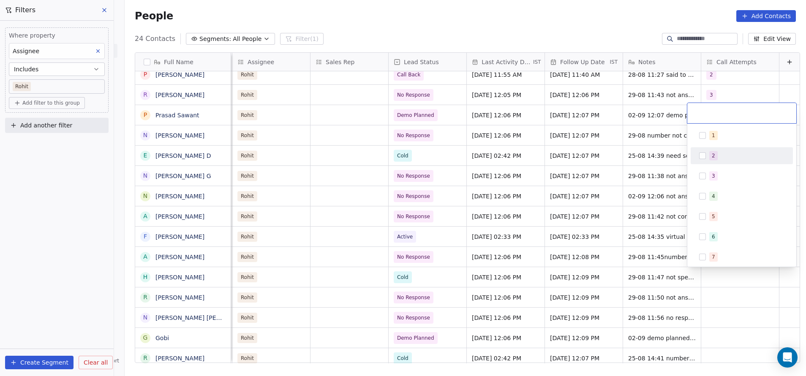
click at [714, 157] on div "2" at bounding box center [713, 156] width 3 height 8
click at [741, 287] on html "On2Cook India Pvt. Ltd. Contacts People Marketing Workflows Campaigns Sales Pip…" at bounding box center [403, 188] width 806 height 376
click at [485, 258] on span "[DATE] 12:06 PM" at bounding box center [498, 257] width 52 height 8
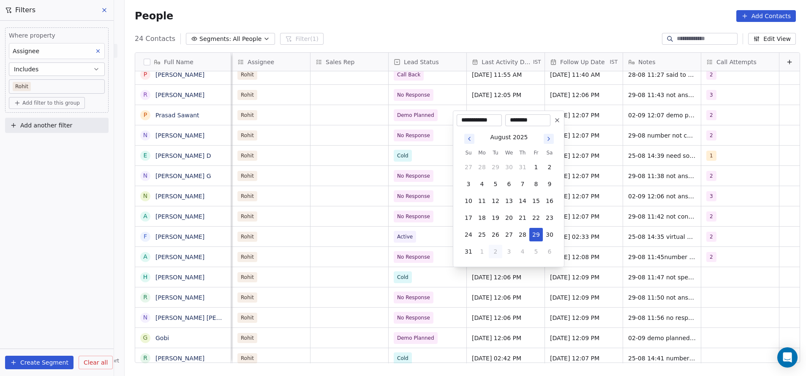
click at [549, 138] on icon "Go to next month" at bounding box center [549, 138] width 2 height 3
click at [494, 184] on button "2" at bounding box center [496, 184] width 14 height 14
type input "**********"
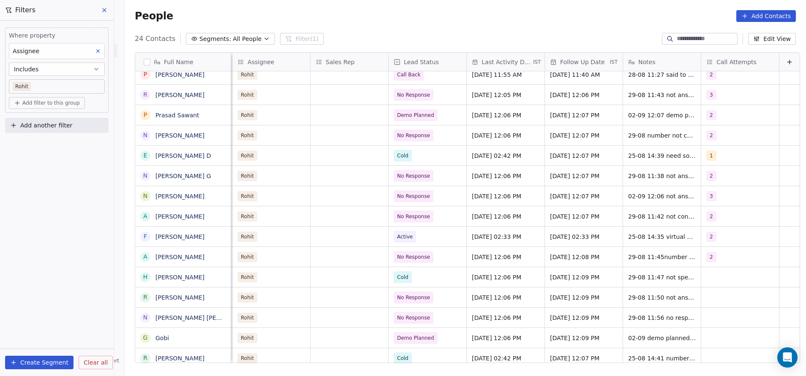
click at [565, 311] on html "On2Cook India Pvt. Ltd. Contacts People Marketing Workflows Campaigns Sales Pip…" at bounding box center [403, 188] width 806 height 376
click at [550, 256] on span "[DATE] 12:08 PM" at bounding box center [576, 257] width 52 height 8
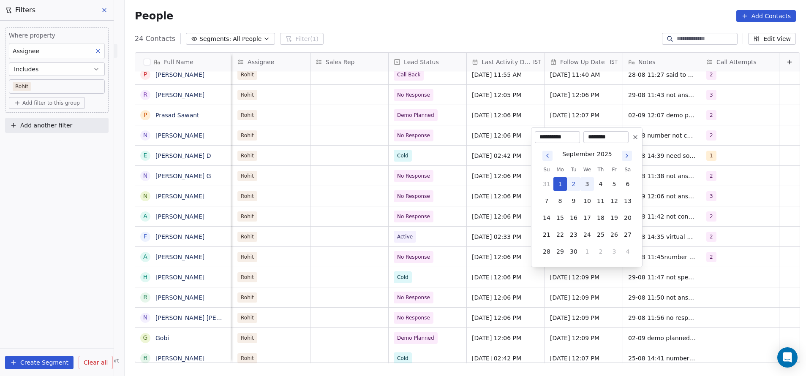
click at [586, 185] on button "3" at bounding box center [587, 184] width 14 height 14
type input "**********"
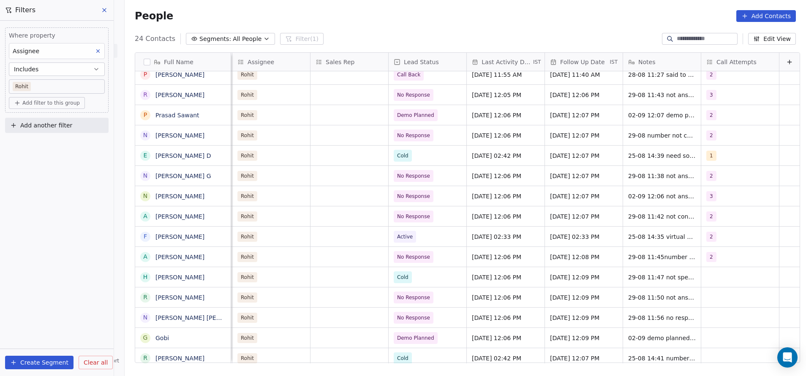
click at [603, 299] on html "On2Cook India Pvt. Ltd. Contacts People Marketing Workflows Campaigns Sales Pip…" at bounding box center [403, 188] width 806 height 376
click at [701, 271] on div "grid" at bounding box center [740, 277] width 78 height 20
click at [708, 160] on div "1" at bounding box center [741, 156] width 95 height 14
click at [748, 326] on html "On2Cook India Pvt. Ltd. Contacts People Marketing Workflows Campaigns Sales Pip…" at bounding box center [403, 188] width 806 height 376
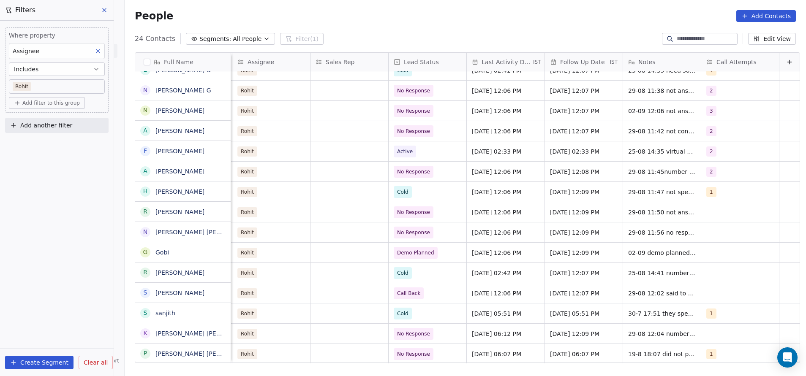
scroll to position [194, 0]
click at [701, 212] on div "grid" at bounding box center [740, 212] width 78 height 20
click at [706, 252] on div "2" at bounding box center [741, 255] width 95 height 14
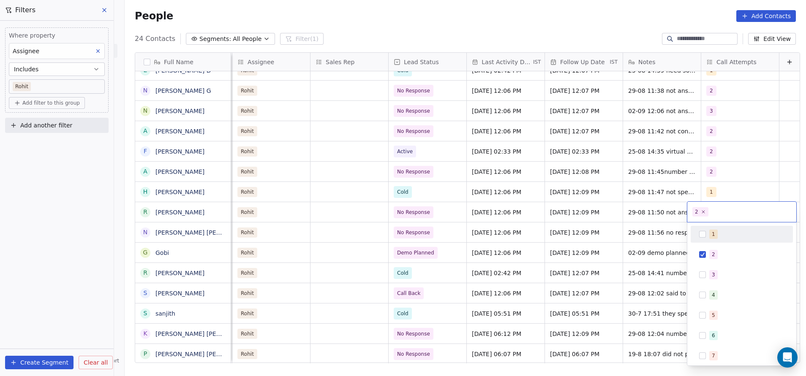
click at [765, 147] on html "On2Cook India Pvt. Ltd. Contacts People Marketing Workflows Campaigns Sales Pip…" at bounding box center [403, 188] width 806 height 376
click at [701, 229] on div "grid" at bounding box center [740, 233] width 78 height 20
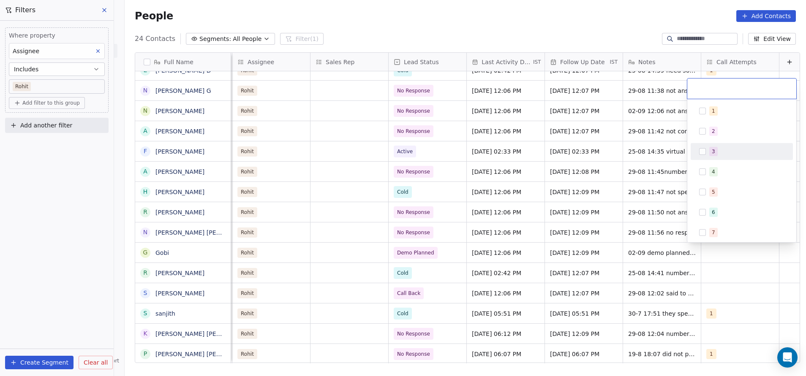
click at [707, 150] on div "3" at bounding box center [741, 152] width 95 height 14
click at [733, 270] on html "On2Cook India Pvt. Ltd. Contacts People Marketing Workflows Campaigns Sales Pip…" at bounding box center [403, 188] width 806 height 376
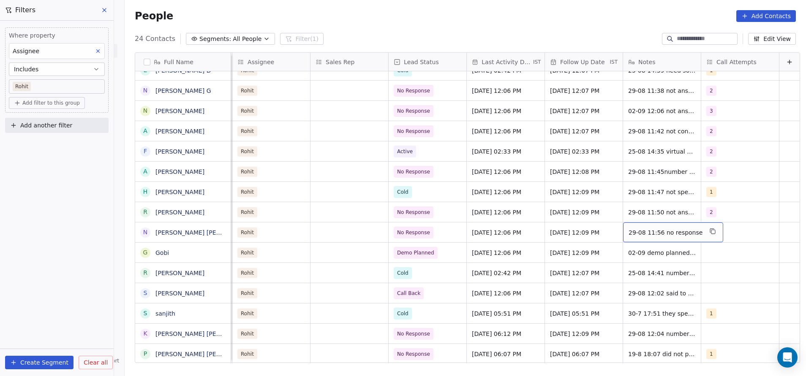
click at [671, 233] on span "29-08 11:56 no response" at bounding box center [665, 232] width 74 height 8
click at [704, 271] on html "On2Cook India Pvt. Ltd. Contacts People Marketing Workflows Campaigns Sales Pip…" at bounding box center [403, 188] width 806 height 376
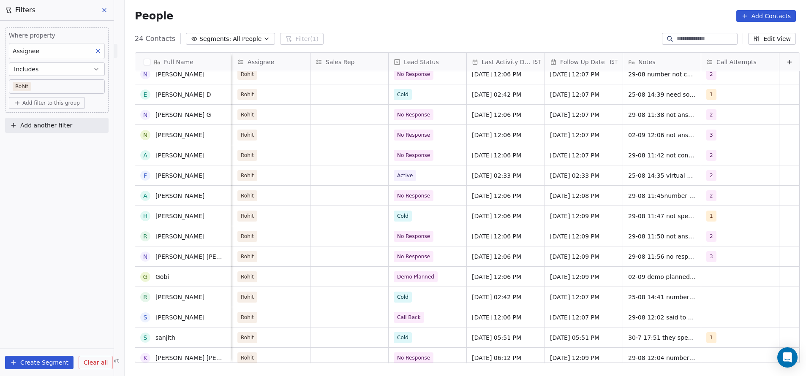
scroll to position [194, 0]
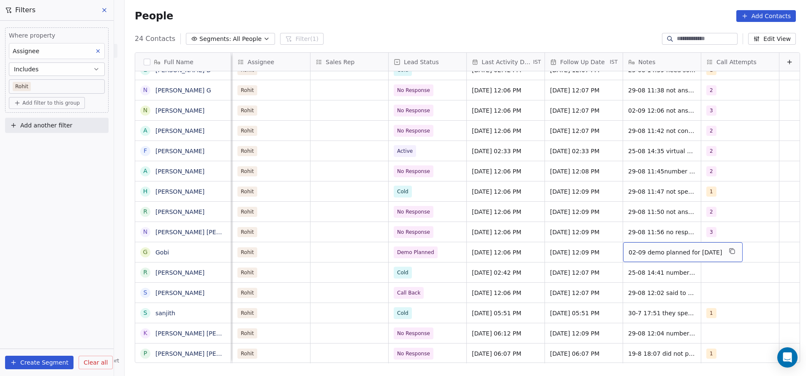
click at [671, 251] on span "02-09 demo planned for [DATE]" at bounding box center [674, 252] width 93 height 8
click at [738, 226] on html "On2Cook India Pvt. Ltd. Contacts People Marketing Workflows Campaigns Sales Pip…" at bounding box center [403, 188] width 806 height 376
click at [701, 249] on div "grid" at bounding box center [740, 252] width 78 height 20
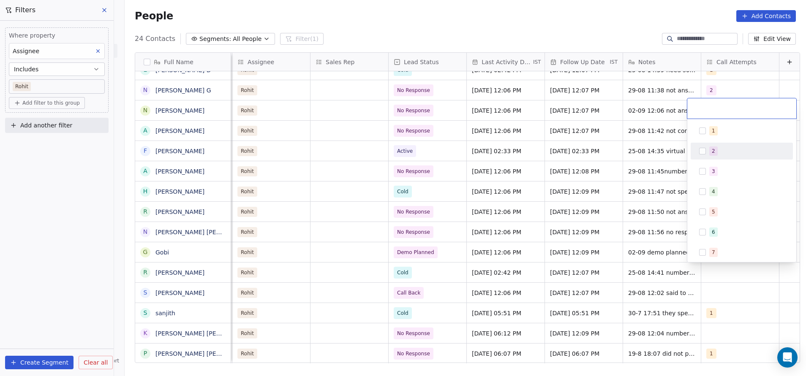
click at [708, 153] on div "2" at bounding box center [741, 151] width 95 height 14
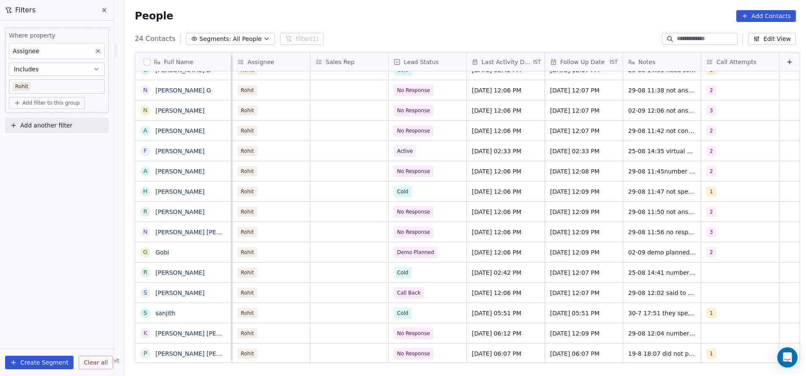
click at [730, 299] on html "On2Cook India Pvt. Ltd. Contacts People Marketing Workflows Campaigns Sales Pip…" at bounding box center [403, 188] width 806 height 376
click at [701, 274] on div "grid" at bounding box center [740, 273] width 78 height 20
click at [730, 307] on html "On2Cook India Pvt. Ltd. Contacts People Marketing Workflows Campaigns Sales Pip…" at bounding box center [403, 188] width 806 height 376
click at [701, 273] on div "grid" at bounding box center [740, 273] width 78 height 20
click at [704, 150] on button "Suggestions" at bounding box center [702, 151] width 7 height 7
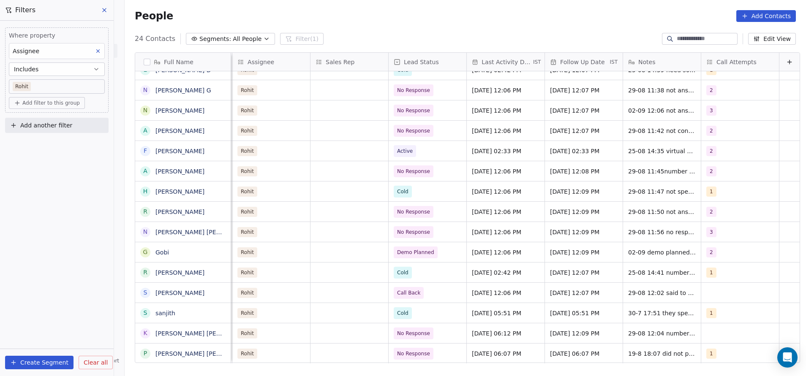
click at [747, 304] on html "On2Cook India Pvt. Ltd. Contacts People Marketing Workflows Campaigns Sales Pip…" at bounding box center [403, 188] width 806 height 376
click at [666, 293] on span "29-08 12:02 said to call back evening" at bounding box center [678, 295] width 101 height 17
click at [717, 291] on textarea "**********" at bounding box center [671, 296] width 124 height 26
click at [750, 250] on html "On2Cook India Pvt. Ltd. Contacts People Marketing Workflows Campaigns Sales Pip…" at bounding box center [403, 188] width 806 height 376
click at [472, 293] on span "[DATE] 12:06 PM" at bounding box center [498, 293] width 52 height 8
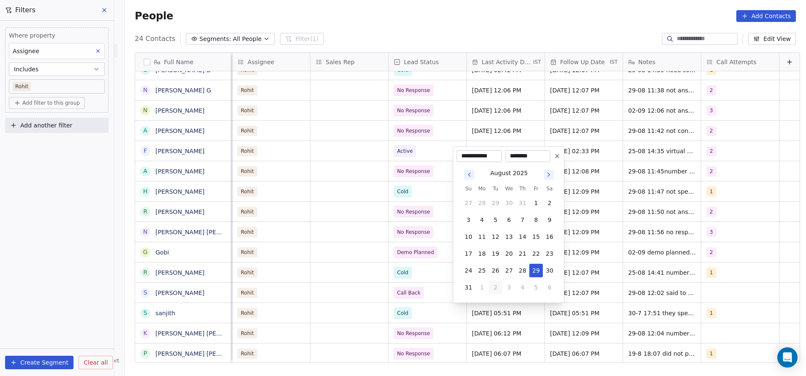
click at [549, 169] on button "Go to next month" at bounding box center [549, 175] width 12 height 12
click at [495, 220] on button "2" at bounding box center [496, 220] width 14 height 14
type input "**********"
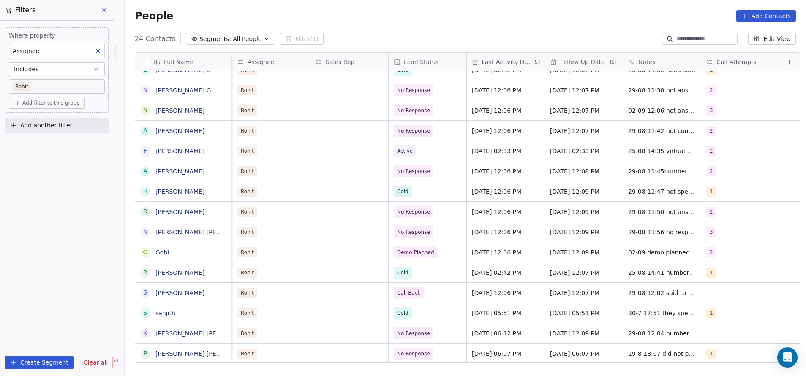
click at [539, 321] on html "On2Cook India Pvt. Ltd. Contacts People Marketing Workflows Campaigns Sales Pip…" at bounding box center [403, 188] width 806 height 376
click at [557, 290] on span "[DATE] 12:07 PM" at bounding box center [576, 293] width 52 height 8
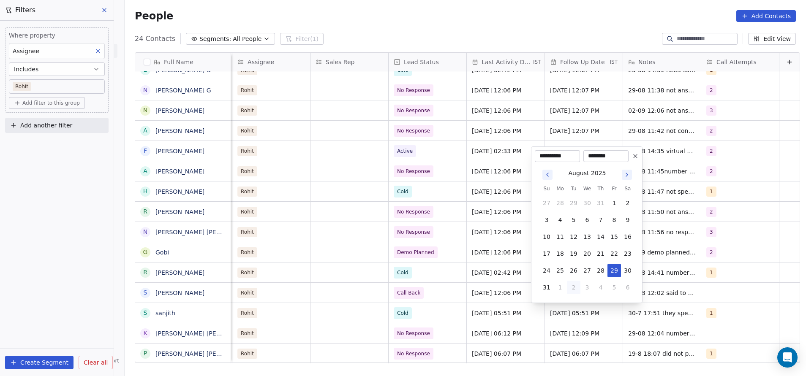
click at [626, 174] on icon "Go to next month" at bounding box center [626, 174] width 7 height 7
click at [586, 219] on button "3" at bounding box center [587, 220] width 14 height 14
type input "**********"
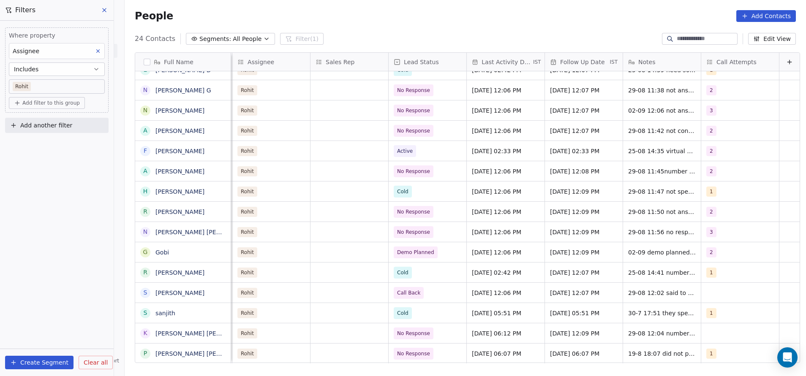
click at [727, 286] on html "On2Cook India Pvt. Ltd. Contacts People Marketing Workflows Campaigns Sales Pip…" at bounding box center [403, 188] width 806 height 376
click at [676, 292] on span "29-08 12:02 said to call back evening" at bounding box center [678, 295] width 101 height 17
type textarea "**********"
click at [735, 267] on html "On2Cook India Pvt. Ltd. Contacts People Marketing Workflows Campaigns Sales Pip…" at bounding box center [403, 188] width 806 height 376
click at [701, 291] on div "grid" at bounding box center [740, 293] width 78 height 20
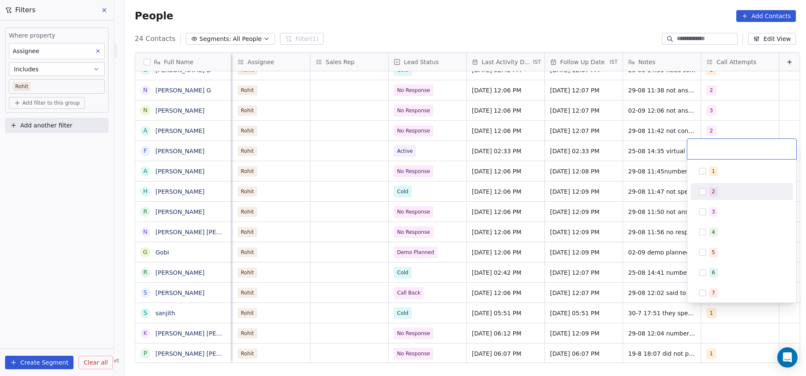
click at [704, 194] on button "Suggestions" at bounding box center [702, 191] width 7 height 7
click at [759, 312] on html "On2Cook India Pvt. Ltd. Contacts People Marketing Workflows Campaigns Sales Pip…" at bounding box center [403, 188] width 806 height 376
click at [701, 324] on div "grid" at bounding box center [740, 334] width 78 height 20
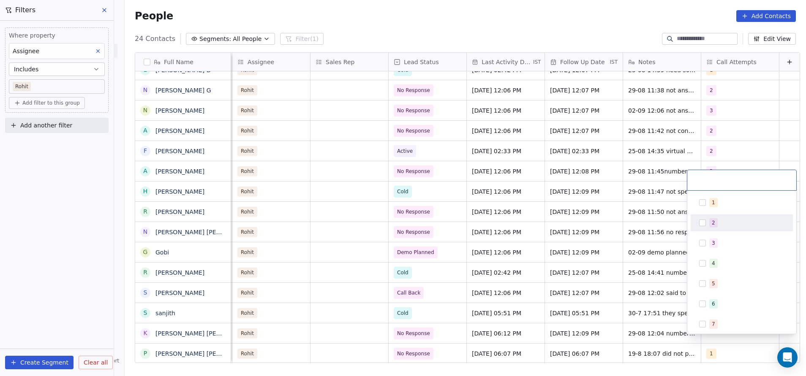
click at [711, 224] on span "2" at bounding box center [713, 222] width 8 height 9
click at [704, 221] on button "Suggestions" at bounding box center [702, 223] width 7 height 7
click at [740, 119] on html "On2Cook India Pvt. Ltd. Contacts People Marketing Workflows Campaigns Sales Pip…" at bounding box center [403, 188] width 806 height 376
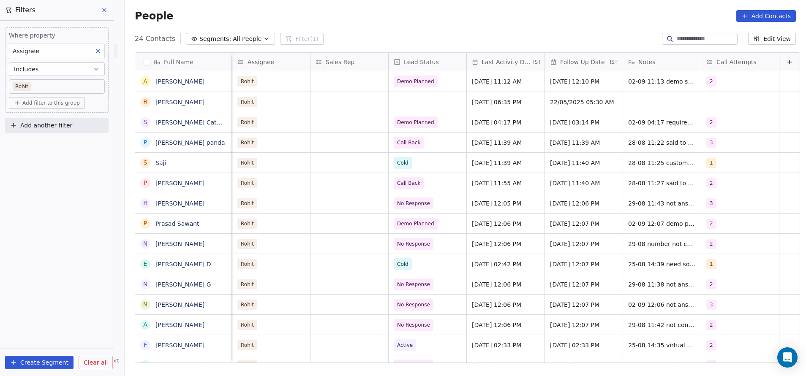
scroll to position [19, 0]
